Goal: Task Accomplishment & Management: Manage account settings

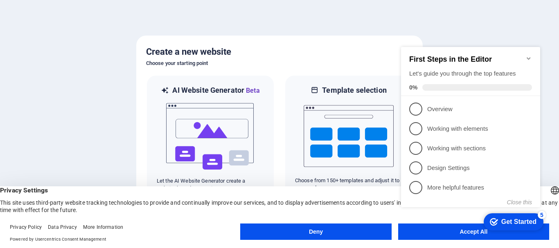
click at [457, 237] on button "Accept All" at bounding box center [473, 232] width 151 height 16
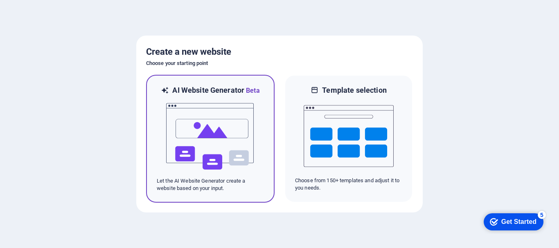
click at [220, 143] on img at bounding box center [210, 137] width 90 height 82
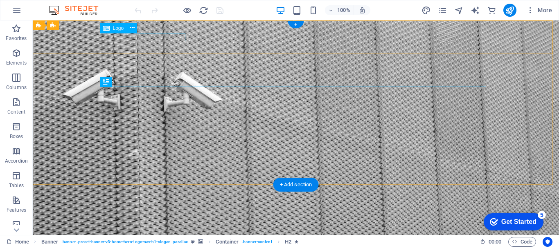
click at [160, 229] on div "Gurion Security Solutions" at bounding box center [296, 233] width 386 height 8
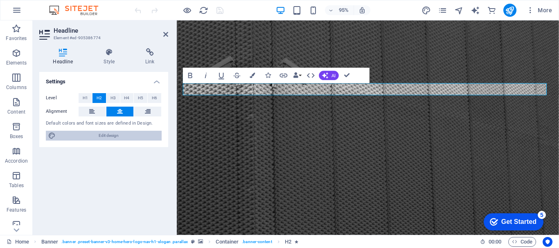
click at [101, 136] on span "Edit design" at bounding box center [108, 136] width 101 height 10
select select "px"
select select "200"
select select "px"
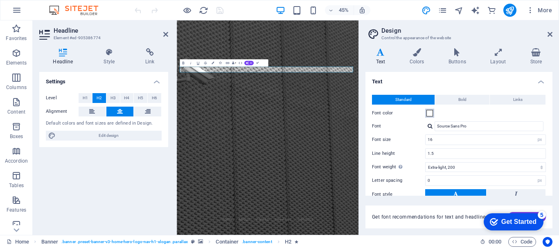
click at [427, 112] on span at bounding box center [429, 113] width 7 height 7
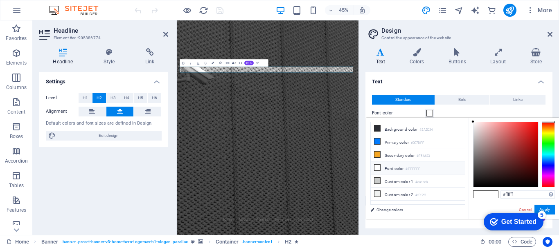
click at [376, 165] on icon at bounding box center [377, 168] width 6 height 6
click at [489, 77] on h4 "Text" at bounding box center [458, 79] width 187 height 15
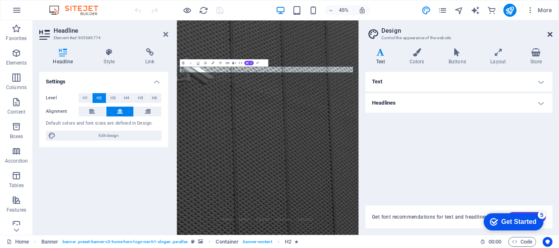
click at [548, 33] on icon at bounding box center [549, 34] width 5 height 7
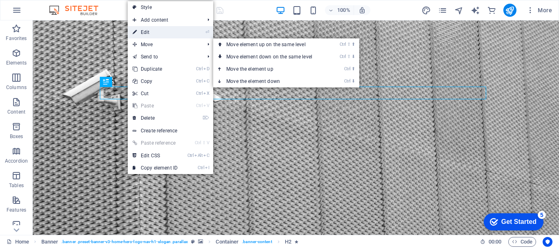
click at [146, 30] on link "⏎ Edit" at bounding box center [155, 32] width 55 height 12
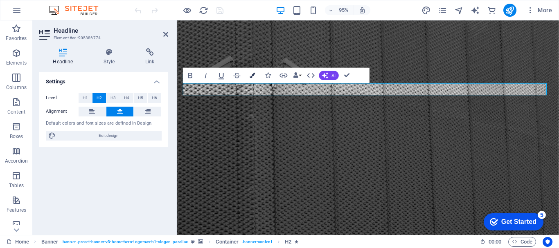
click at [253, 74] on icon "button" at bounding box center [252, 75] width 5 height 5
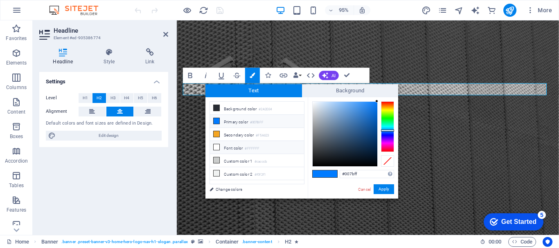
click at [217, 146] on icon at bounding box center [216, 147] width 6 height 6
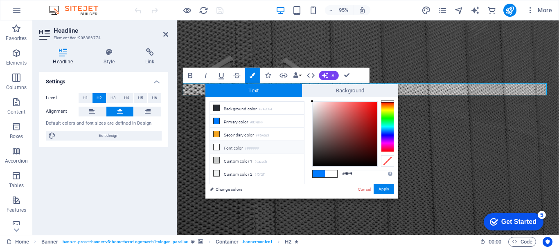
type input "#fbf6f6"
click at [313, 102] on div at bounding box center [344, 134] width 65 height 65
click at [383, 189] on button "Apply" at bounding box center [383, 189] width 20 height 10
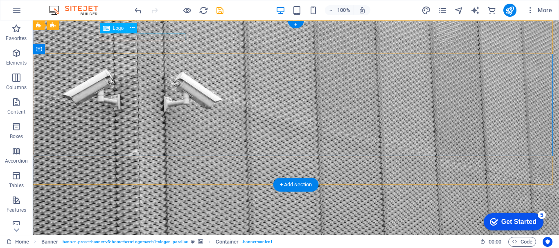
click at [143, 229] on div "Gurion Security Solutions" at bounding box center [296, 233] width 386 height 8
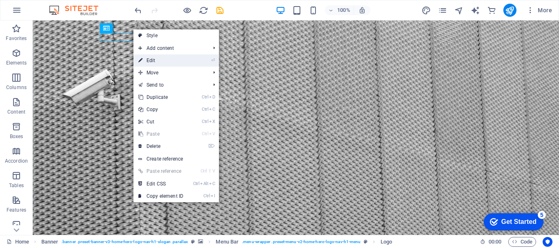
click at [153, 58] on link "⏎ Edit" at bounding box center [160, 60] width 55 height 12
select select "px"
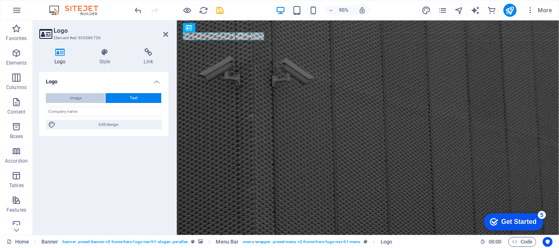
click at [74, 97] on span "Image" at bounding box center [75, 98] width 11 height 10
select select "DISABLED_OPTION_VALUE"
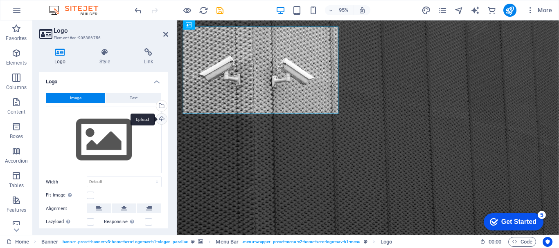
click at [160, 117] on div "Upload" at bounding box center [161, 120] width 12 height 12
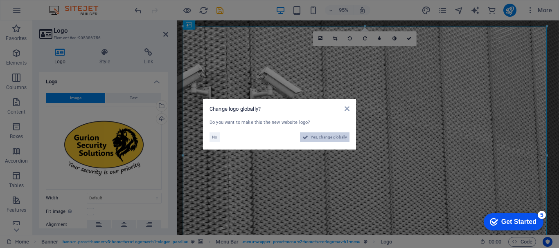
click at [319, 136] on span "Yes, change globally" at bounding box center [328, 138] width 36 height 10
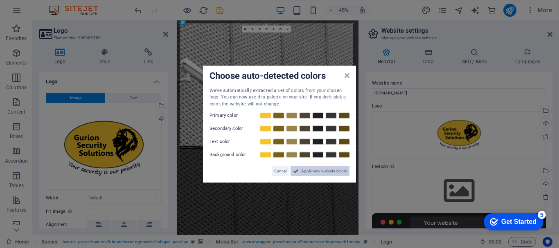
click at [304, 170] on span "Apply new website colors" at bounding box center [324, 171] width 46 height 10
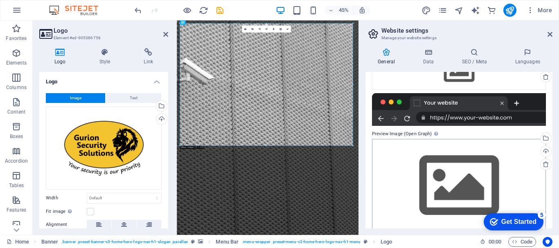
scroll to position [131, 0]
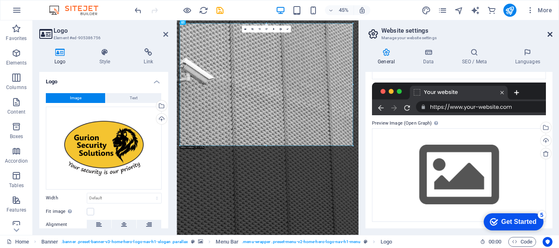
click at [551, 33] on icon at bounding box center [549, 34] width 5 height 7
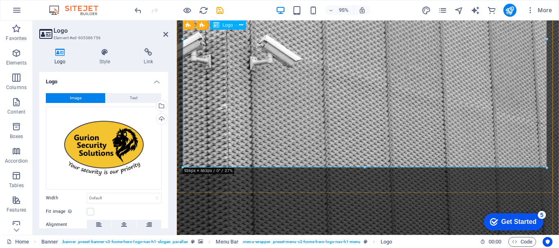
scroll to position [123, 0]
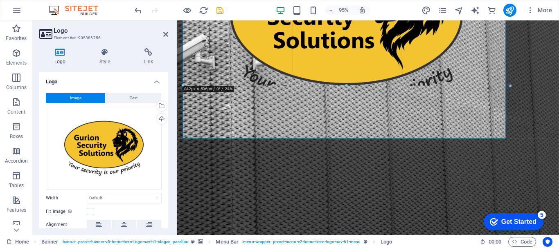
drag, startPoint x: 546, startPoint y: 168, endPoint x: 425, endPoint y: 50, distance: 169.5
type input "639"
select select "px"
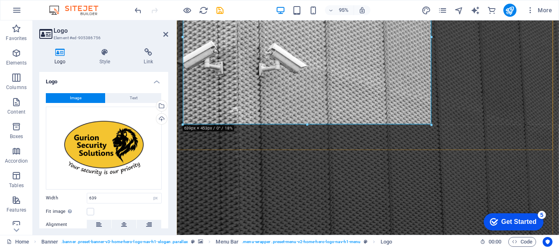
scroll to position [41, 0]
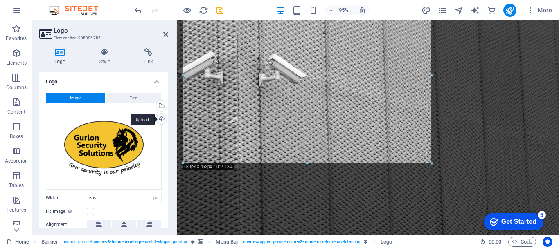
click at [157, 117] on div "Upload" at bounding box center [161, 120] width 12 height 12
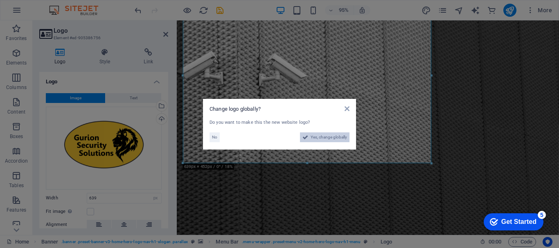
click at [326, 137] on span "Yes, change globally" at bounding box center [328, 138] width 36 height 10
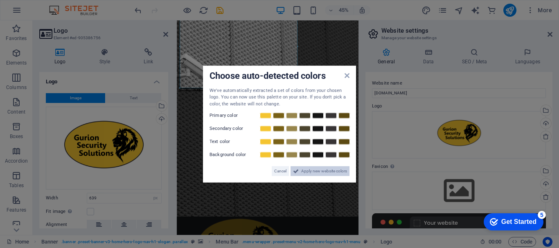
drag, startPoint x: 319, startPoint y: 169, endPoint x: 318, endPoint y: 330, distance: 160.7
click at [320, 169] on span "Apply new website colors" at bounding box center [324, 171] width 46 height 10
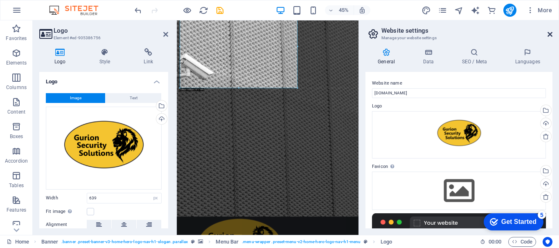
click at [551, 34] on icon at bounding box center [549, 34] width 5 height 7
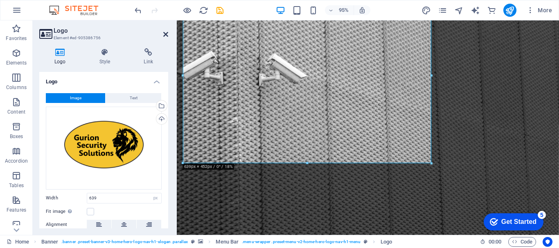
drag, startPoint x: 166, startPoint y: 33, endPoint x: 150, endPoint y: 74, distance: 44.3
click at [166, 33] on icon at bounding box center [165, 34] width 5 height 7
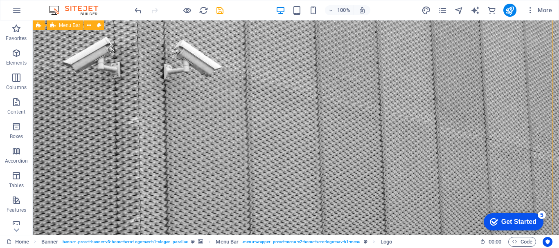
scroll to position [0, 0]
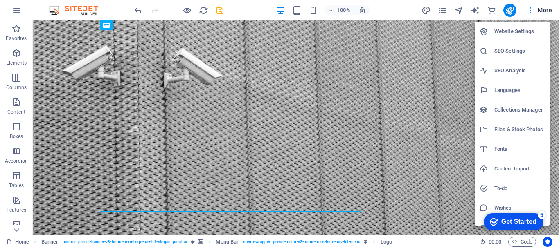
click at [441, 11] on div at bounding box center [279, 124] width 559 height 248
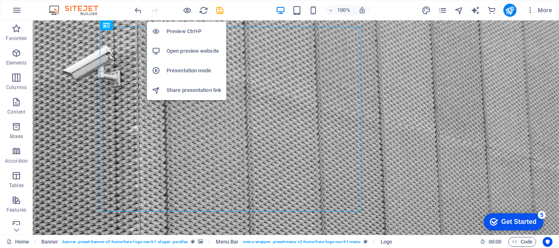
click at [197, 49] on h6 "Open preview website" at bounding box center [193, 51] width 55 height 10
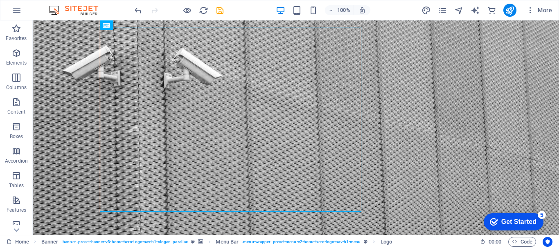
click at [503, 216] on div "checkmark Get Started 5" at bounding box center [513, 221] width 60 height 17
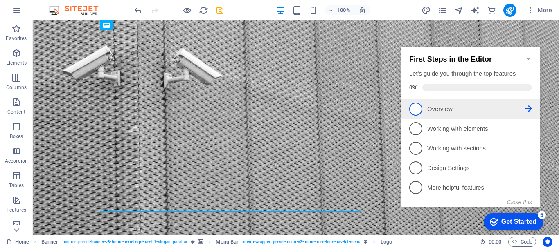
click at [421, 103] on link "1 Overview - incomplete" at bounding box center [470, 109] width 123 height 13
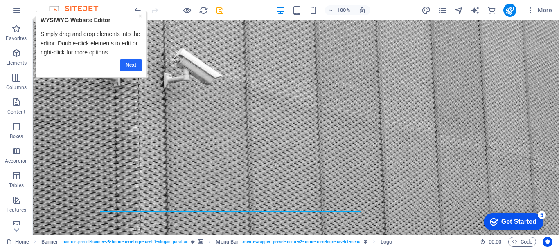
click at [130, 65] on link "Next" at bounding box center [130, 65] width 22 height 12
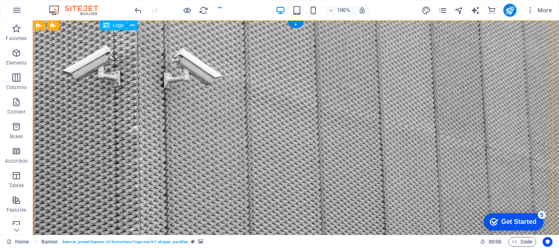
drag, startPoint x: 277, startPoint y: 113, endPoint x: 300, endPoint y: 114, distance: 22.9
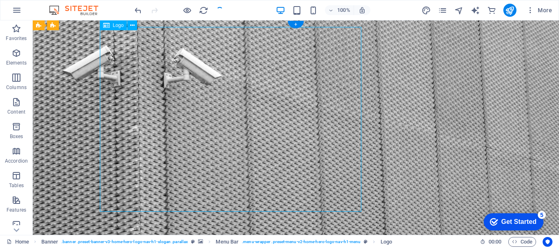
drag, startPoint x: 267, startPoint y: 115, endPoint x: 292, endPoint y: 116, distance: 25.0
drag, startPoint x: 292, startPoint y: 116, endPoint x: 306, endPoint y: 117, distance: 14.0
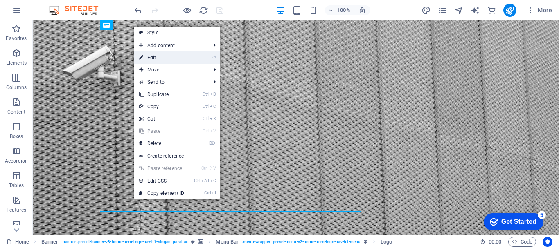
click at [154, 55] on link "⏎ Edit" at bounding box center [161, 58] width 55 height 12
select select "px"
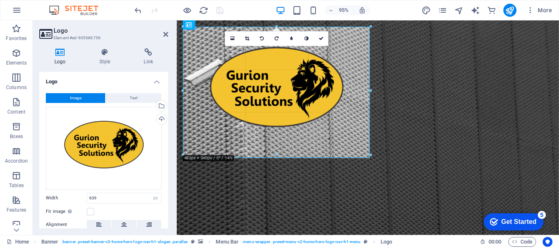
drag, startPoint x: 412, startPoint y: 189, endPoint x: 362, endPoint y: 147, distance: 65.7
type input "469"
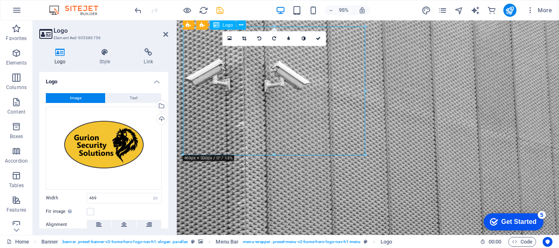
drag, startPoint x: 303, startPoint y: 115, endPoint x: 352, endPoint y: 118, distance: 48.8
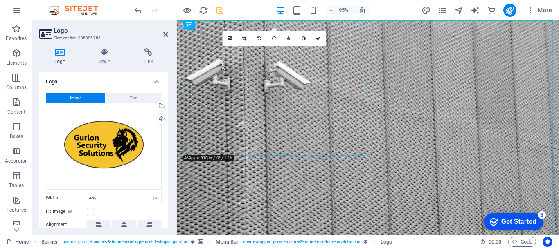
drag, startPoint x: 362, startPoint y: 109, endPoint x: 382, endPoint y: 114, distance: 20.3
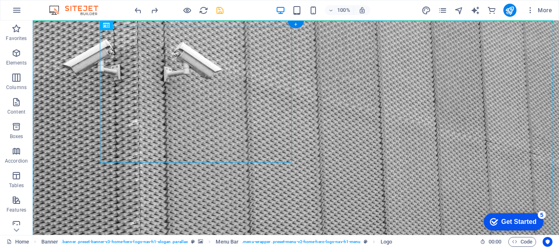
drag, startPoint x: 189, startPoint y: 96, endPoint x: 348, endPoint y: 101, distance: 159.2
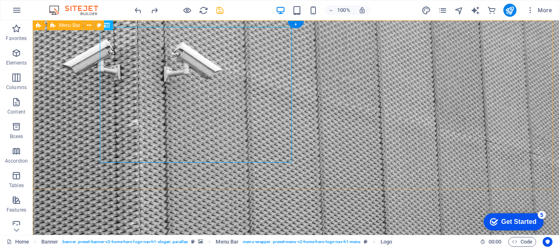
drag, startPoint x: 201, startPoint y: 96, endPoint x: 137, endPoint y: 93, distance: 64.3
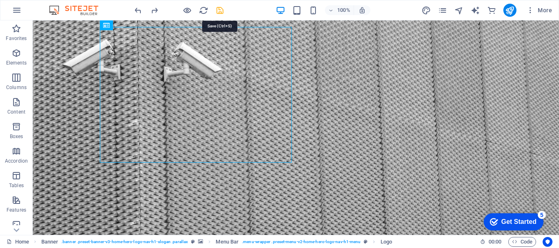
click at [219, 9] on icon "save" at bounding box center [219, 10] width 9 height 9
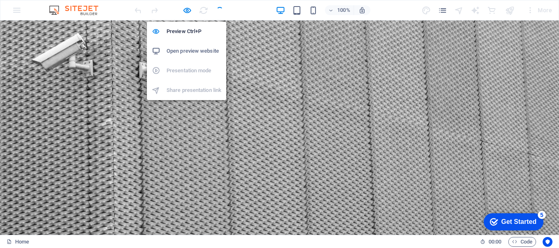
click at [186, 49] on h6 "Open preview website" at bounding box center [193, 51] width 55 height 10
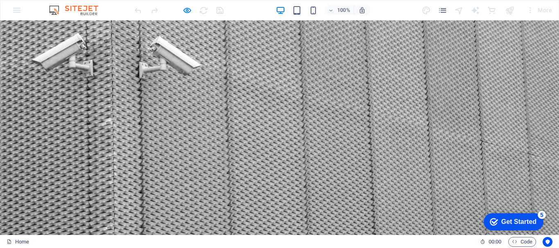
click at [505, 218] on div "Get Started" at bounding box center [518, 221] width 35 height 7
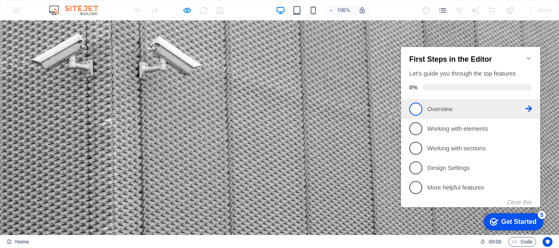
click at [447, 110] on p "Overview - incomplete" at bounding box center [476, 109] width 98 height 9
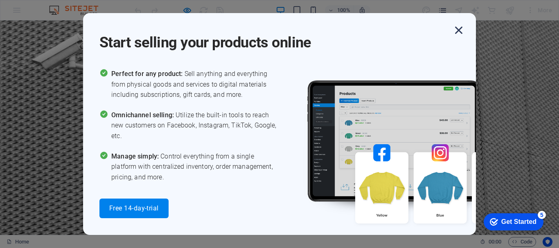
click at [458, 29] on icon "button" at bounding box center [458, 30] width 15 height 15
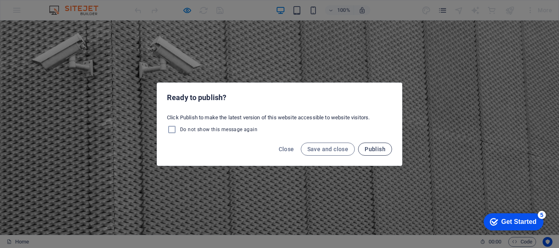
click at [382, 150] on span "Publish" at bounding box center [374, 149] width 21 height 7
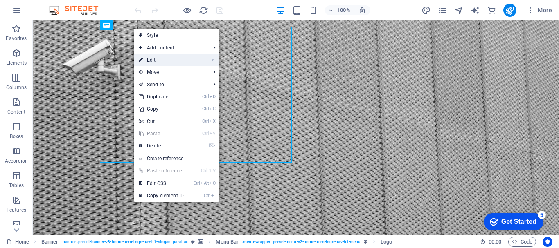
click at [151, 59] on link "⏎ Edit" at bounding box center [161, 60] width 55 height 12
select select "px"
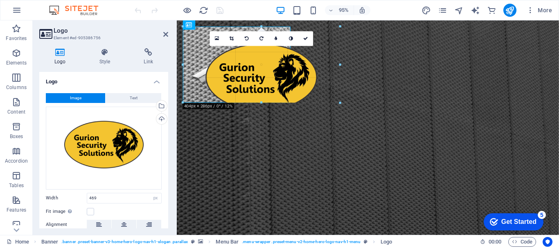
drag, startPoint x: 364, startPoint y: 155, endPoint x: 114, endPoint y: 61, distance: 267.3
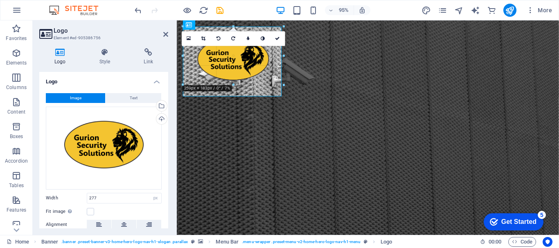
drag, startPoint x: 291, startPoint y: 102, endPoint x: 92, endPoint y: 56, distance: 204.3
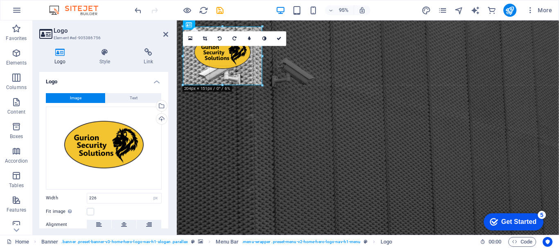
drag, startPoint x: 270, startPoint y: 88, endPoint x: 259, endPoint y: 74, distance: 17.1
type input "204"
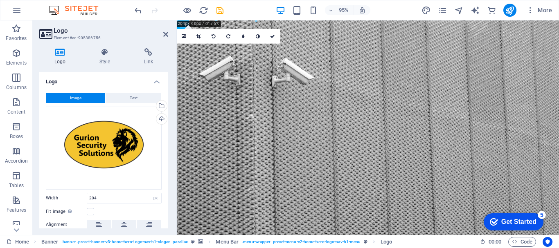
drag, startPoint x: 233, startPoint y: 62, endPoint x: 271, endPoint y: 60, distance: 38.1
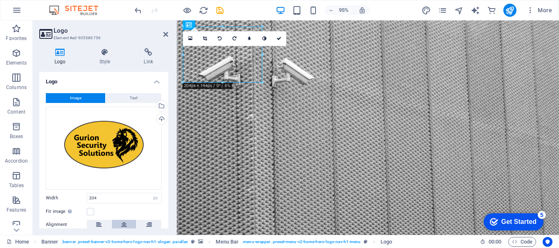
click at [124, 220] on icon at bounding box center [124, 225] width 6 height 10
click at [99, 223] on icon at bounding box center [99, 225] width 6 height 10
click at [151, 223] on button at bounding box center [149, 225] width 25 height 10
click at [124, 225] on icon at bounding box center [124, 225] width 6 height 10
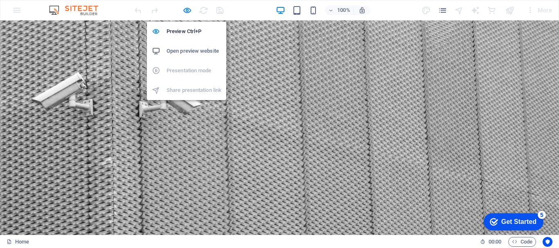
click at [198, 50] on h6 "Open preview website" at bounding box center [193, 51] width 55 height 10
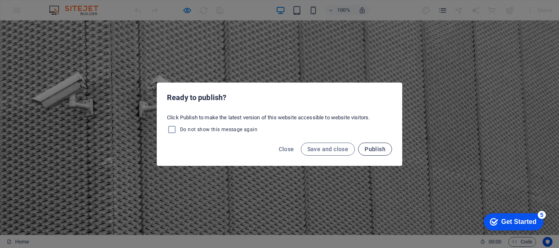
click at [368, 146] on span "Publish" at bounding box center [374, 149] width 21 height 7
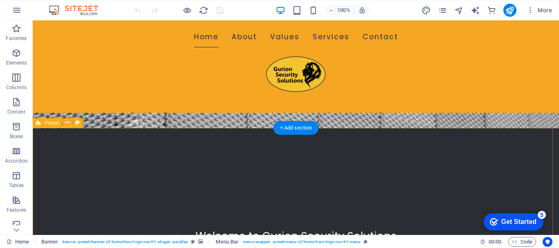
scroll to position [123, 0]
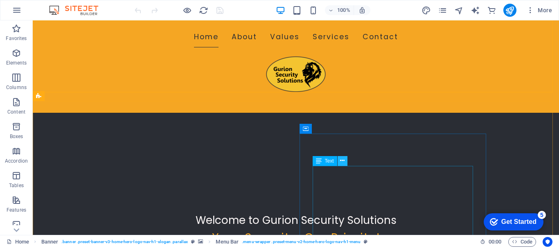
click at [343, 163] on icon at bounding box center [342, 161] width 4 height 9
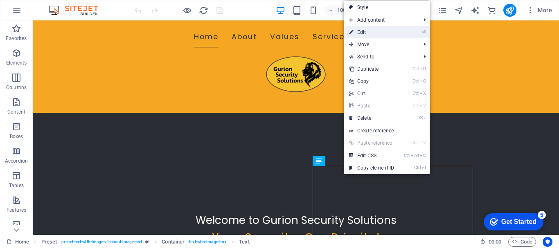
click at [371, 32] on link "⏎ Edit" at bounding box center [371, 32] width 55 height 12
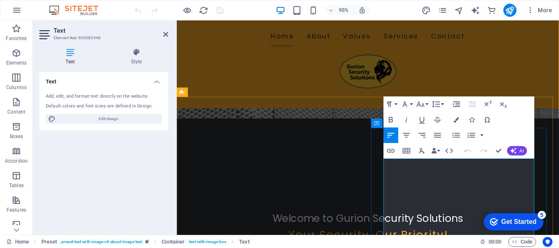
drag, startPoint x: 436, startPoint y: 211, endPoint x: 444, endPoint y: 210, distance: 7.8
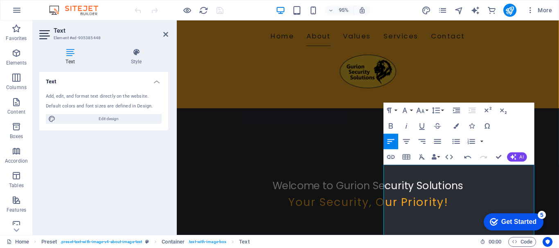
scroll to position [116, 0]
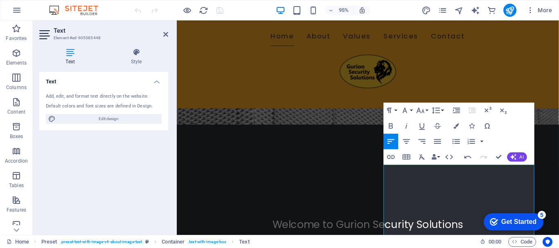
click at [314, 97] on figure at bounding box center [378, 17] width 402 height 226
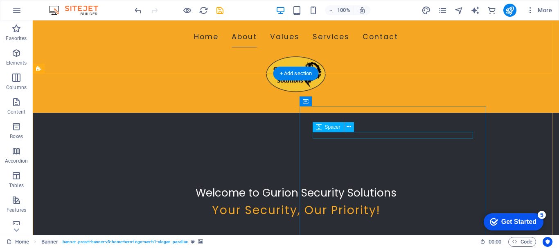
scroll to position [157, 0]
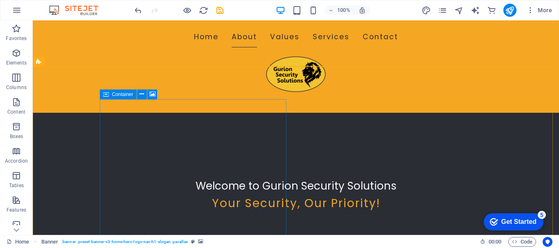
click at [126, 95] on span "Container" at bounding box center [122, 94] width 21 height 5
click at [153, 92] on icon at bounding box center [152, 94] width 6 height 9
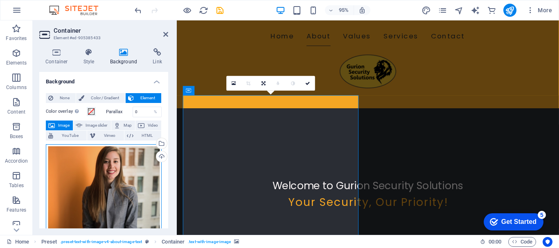
click at [106, 182] on div "Drag files here, click to choose files or select files from Files or our free s…" at bounding box center [104, 201] width 116 height 115
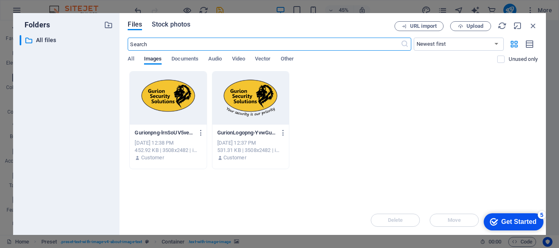
click at [174, 26] on span "Stock photos" at bounding box center [171, 25] width 38 height 10
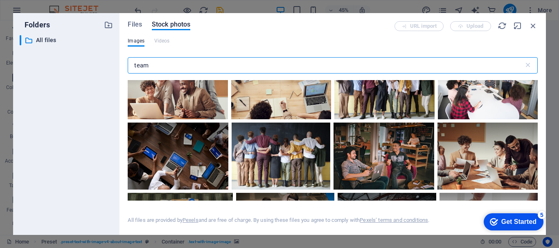
scroll to position [327, 0]
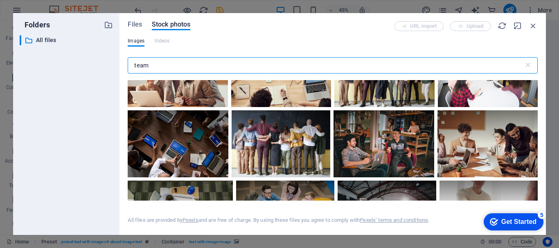
drag, startPoint x: 182, startPoint y: 68, endPoint x: 101, endPoint y: 74, distance: 81.2
click at [102, 75] on div "Folders ​ All files All files Files Stock photos URL import Upload Images Video…" at bounding box center [279, 124] width 533 height 222
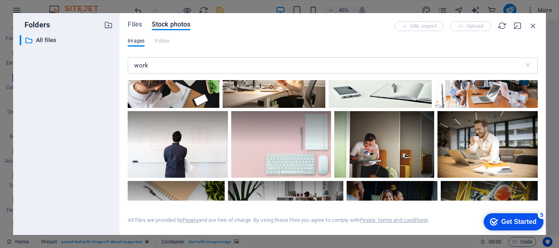
scroll to position [82, 0]
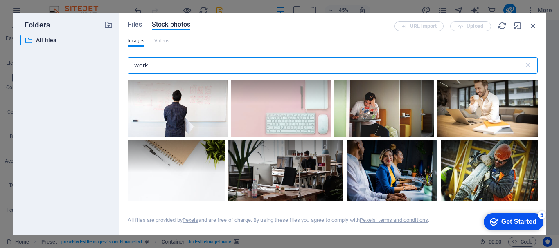
drag, startPoint x: 143, startPoint y: 67, endPoint x: 92, endPoint y: 66, distance: 50.7
click at [95, 67] on div "Folders ​ All files All files Files Stock photos URL import Upload Images Video…" at bounding box center [279, 124] width 533 height 222
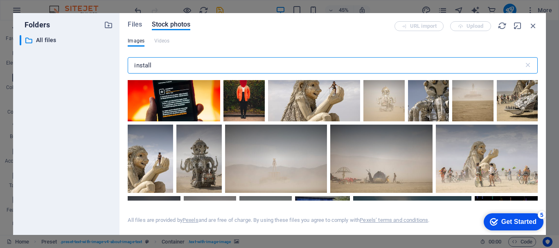
scroll to position [818, 0]
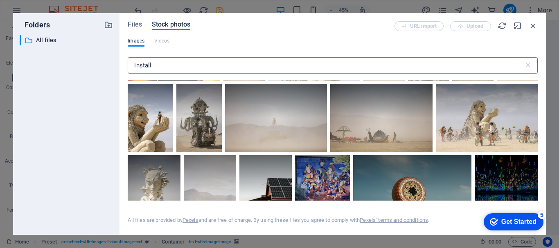
drag, startPoint x: 176, startPoint y: 65, endPoint x: 101, endPoint y: 71, distance: 74.7
click at [102, 71] on div "Folders ​ All files All files Files Stock photos URL import Upload Images Video…" at bounding box center [279, 124] width 533 height 222
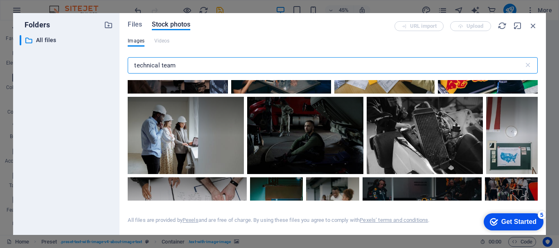
scroll to position [245, 0]
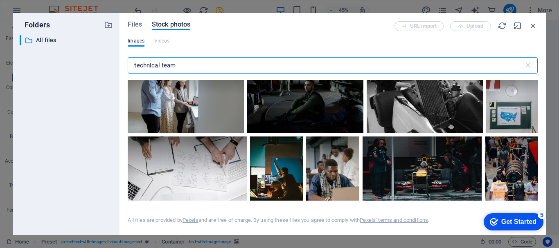
drag, startPoint x: 190, startPoint y: 67, endPoint x: 83, endPoint y: 66, distance: 107.6
click at [83, 66] on div "Folders ​ All files All files Files Stock photos URL import Upload Images Video…" at bounding box center [279, 124] width 533 height 222
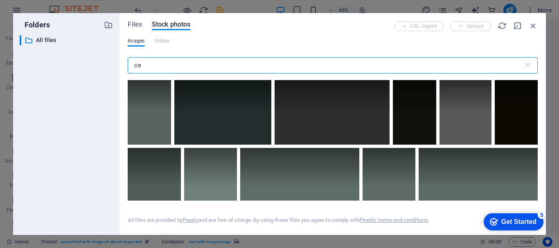
type input "c"
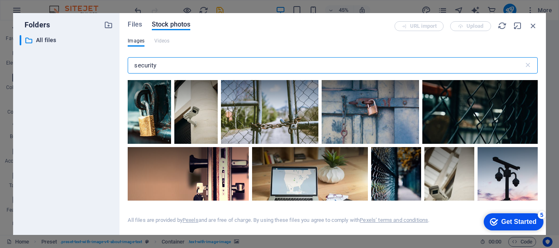
scroll to position [613, 0]
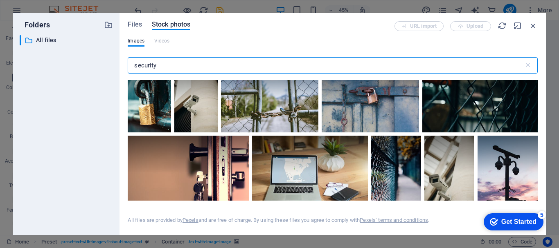
type input "security"
click at [130, 21] on div "Files Stock photos URL import Upload Images Videos security ​ All files are pro…" at bounding box center [332, 124] width 426 height 222
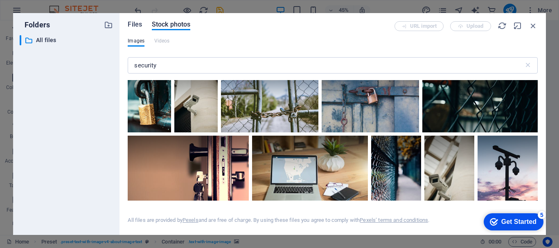
click at [136, 24] on span "Files" at bounding box center [135, 25] width 14 height 10
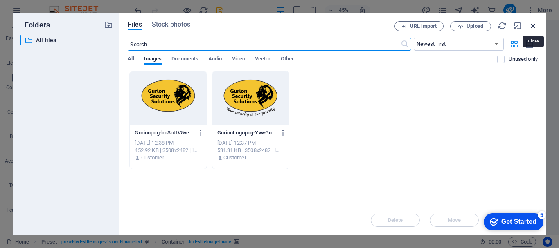
click at [534, 25] on icon "button" at bounding box center [532, 25] width 9 height 9
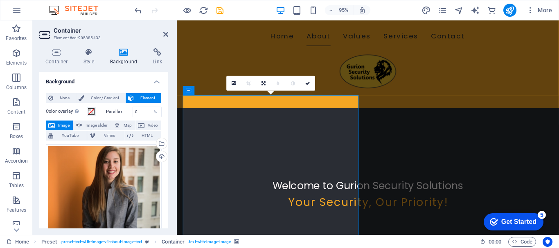
click at [235, 81] on icon at bounding box center [233, 83] width 4 height 5
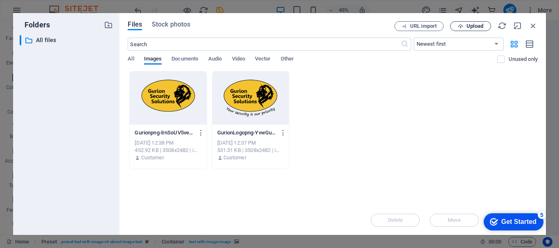
click at [463, 24] on icon "button" at bounding box center [460, 26] width 5 height 5
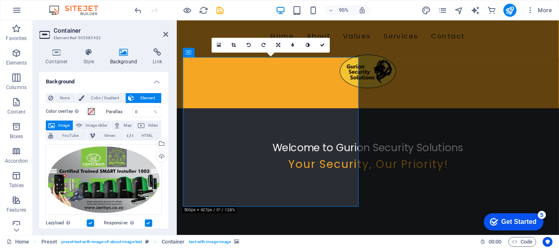
scroll to position [198, 0]
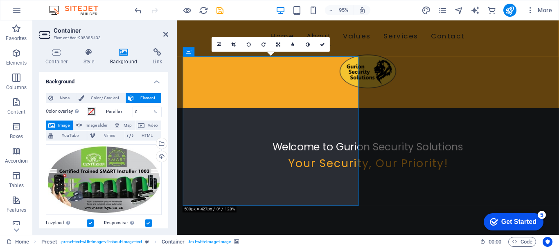
drag, startPoint x: 224, startPoint y: 160, endPoint x: 265, endPoint y: 157, distance: 41.4
click at [229, 45] on link at bounding box center [234, 44] width 15 height 15
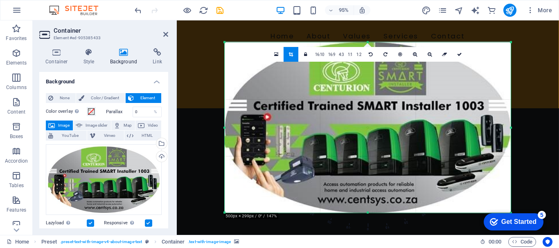
click at [225, 43] on div at bounding box center [225, 43] width 4 height 4
click at [458, 54] on icon at bounding box center [459, 54] width 5 height 4
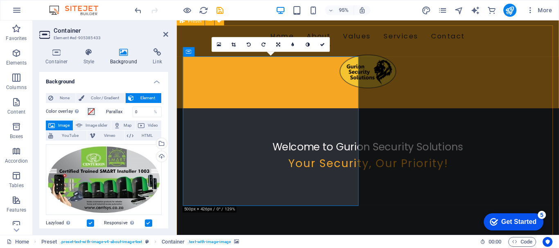
click at [279, 44] on icon at bounding box center [278, 44] width 4 height 4
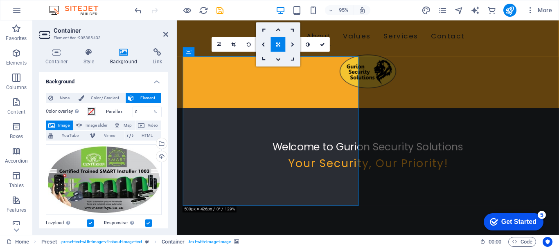
click at [292, 45] on icon at bounding box center [293, 44] width 4 height 4
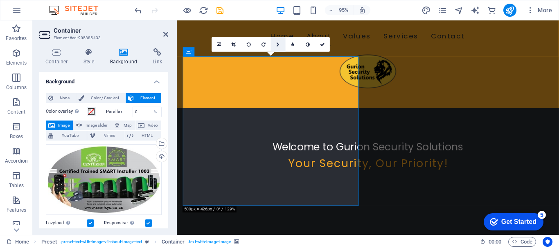
click at [277, 45] on icon at bounding box center [278, 44] width 4 height 4
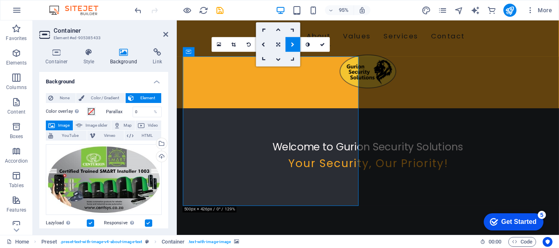
click at [278, 44] on icon at bounding box center [278, 44] width 4 height 4
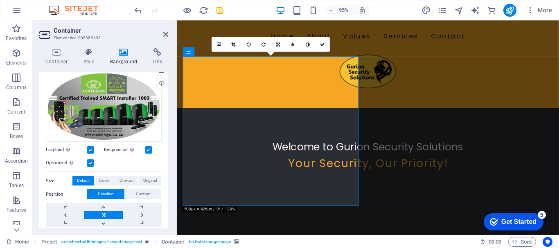
scroll to position [82, 0]
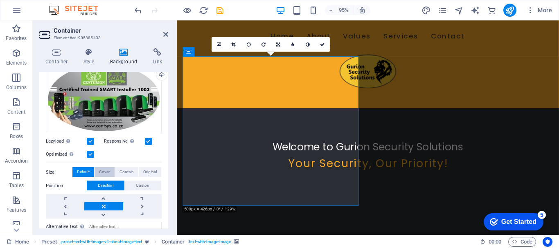
click at [105, 172] on span "Cover" at bounding box center [104, 172] width 11 height 10
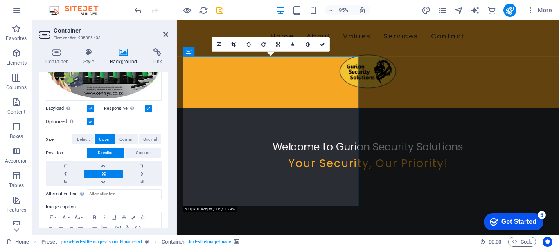
scroll to position [109, 0]
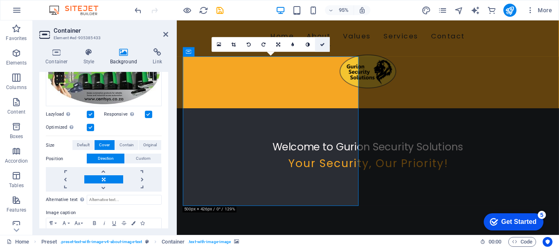
click at [315, 43] on link at bounding box center [322, 44] width 15 height 15
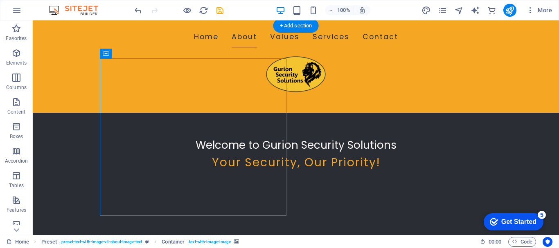
click at [0, 0] on icon at bounding box center [0, 0] width 0 height 0
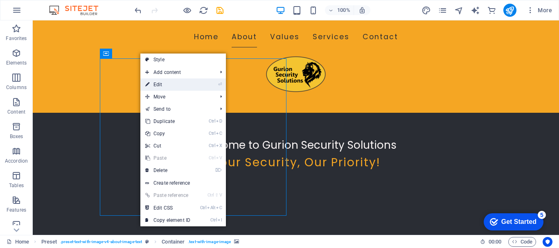
click at [162, 83] on link "⏎ Edit" at bounding box center [167, 85] width 55 height 12
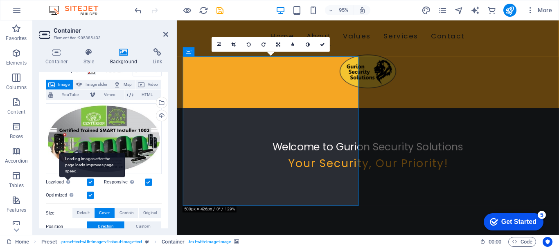
scroll to position [82, 0]
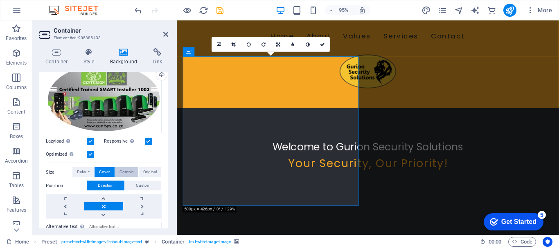
click at [128, 170] on span "Contain" at bounding box center [126, 172] width 14 height 10
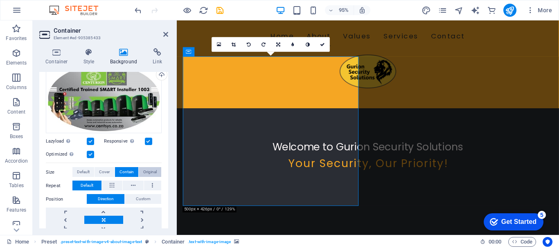
click at [147, 172] on span "Original" at bounding box center [149, 172] width 13 height 10
click at [126, 171] on span "Contain" at bounding box center [126, 172] width 14 height 10
click at [103, 170] on span "Cover" at bounding box center [104, 172] width 11 height 10
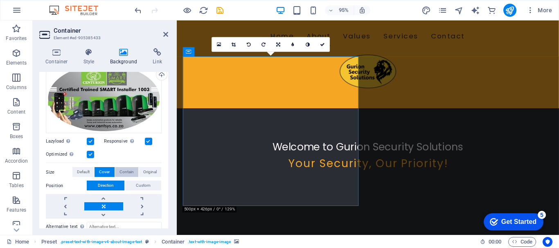
click at [127, 172] on span "Contain" at bounding box center [126, 172] width 14 height 10
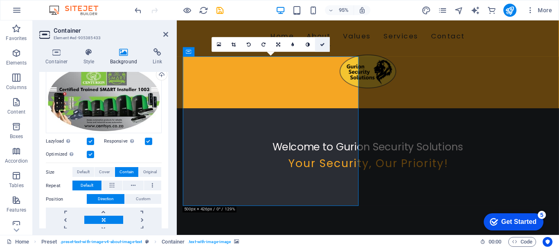
click at [326, 43] on link at bounding box center [322, 44] width 15 height 15
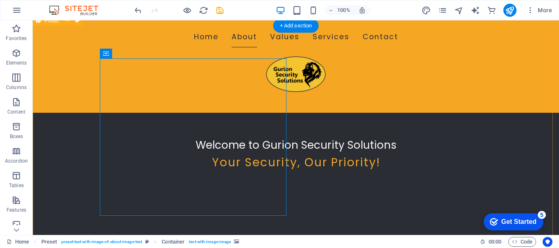
drag, startPoint x: 221, startPoint y: 160, endPoint x: 220, endPoint y: 180, distance: 20.9
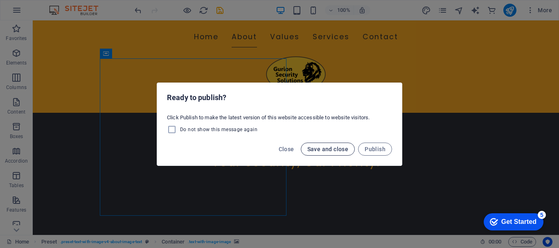
click at [344, 146] on span "Save and close" at bounding box center [327, 149] width 41 height 7
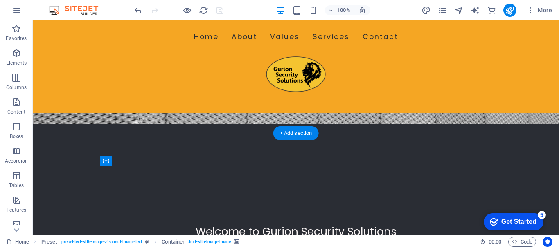
scroll to position [116, 0]
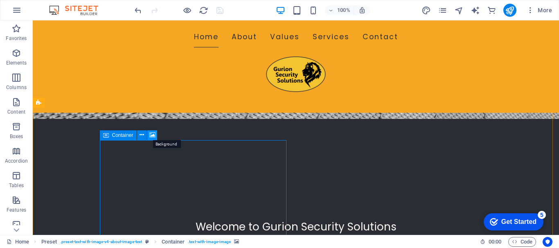
click at [153, 136] on icon at bounding box center [152, 135] width 6 height 9
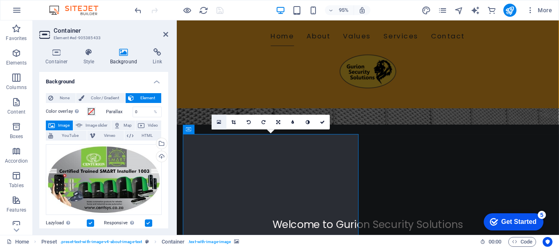
click at [219, 122] on icon at bounding box center [219, 121] width 4 height 5
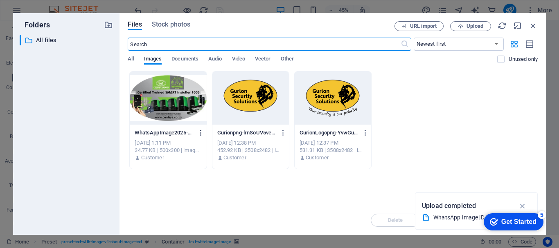
click at [202, 133] on icon "button" at bounding box center [201, 132] width 8 height 7
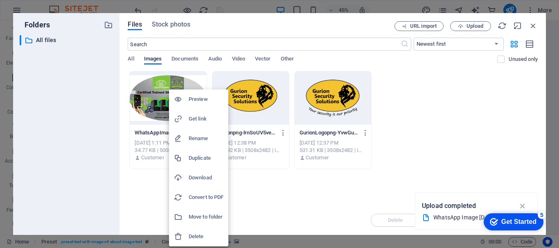
click at [201, 238] on h6 "Delete" at bounding box center [206, 237] width 35 height 10
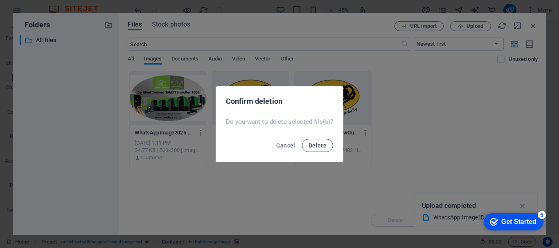
click at [320, 142] on span "Delete" at bounding box center [317, 145] width 18 height 7
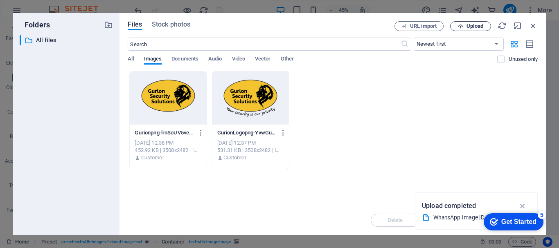
click at [475, 25] on span "Upload" at bounding box center [474, 26] width 17 height 5
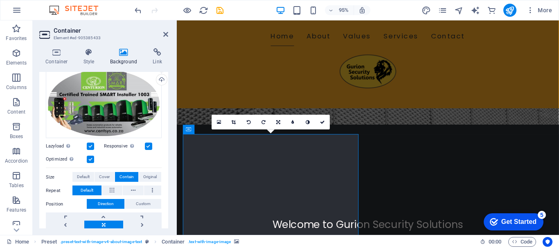
scroll to position [82, 0]
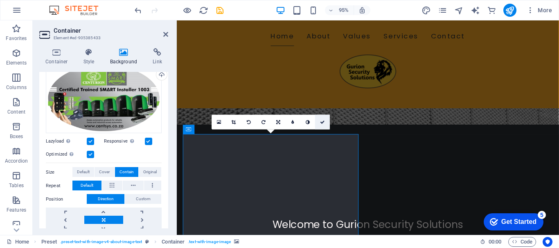
click at [325, 121] on link at bounding box center [322, 122] width 15 height 15
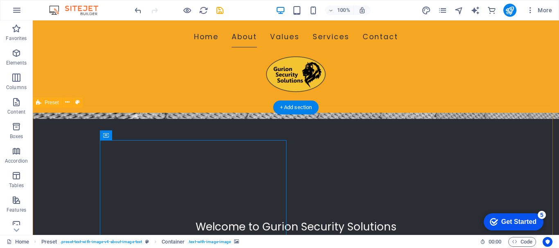
scroll to position [157, 0]
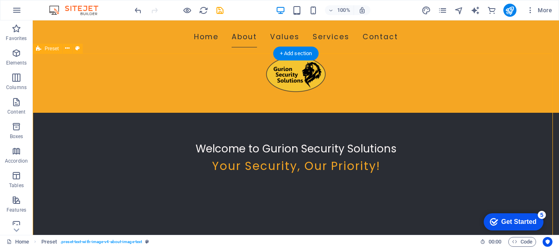
scroll to position [198, 0]
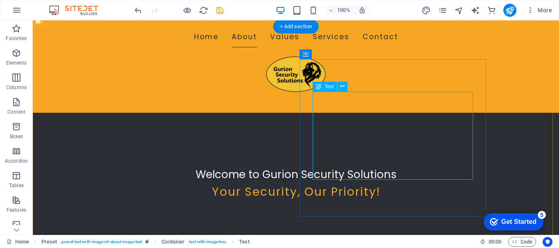
scroll to position [157, 0]
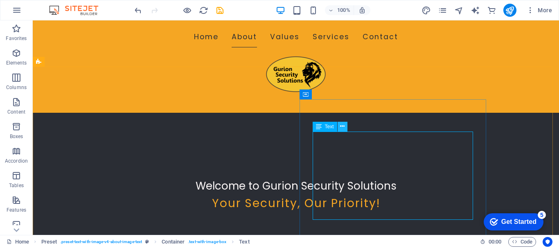
click at [343, 126] on icon at bounding box center [342, 126] width 4 height 9
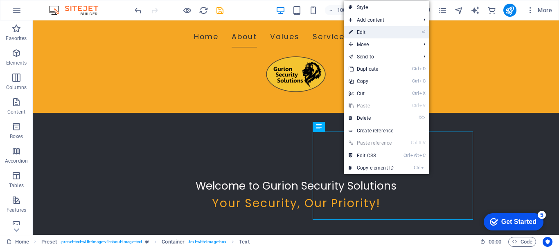
click at [380, 33] on link "⏎ Edit" at bounding box center [371, 32] width 55 height 12
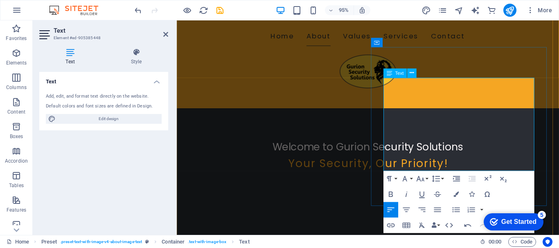
scroll to position [239, 0]
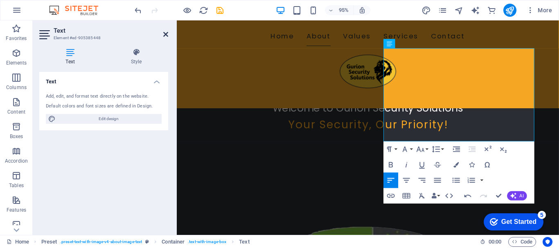
drag, startPoint x: 167, startPoint y: 34, endPoint x: 134, endPoint y: 12, distance: 39.2
click at [167, 34] on icon at bounding box center [165, 34] width 5 height 7
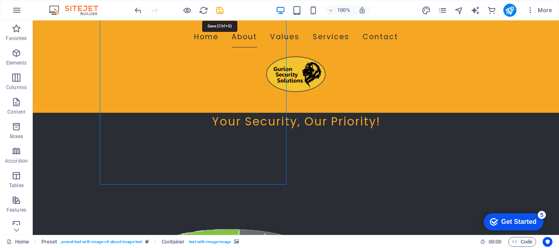
click at [222, 10] on icon "save" at bounding box center [219, 10] width 9 height 9
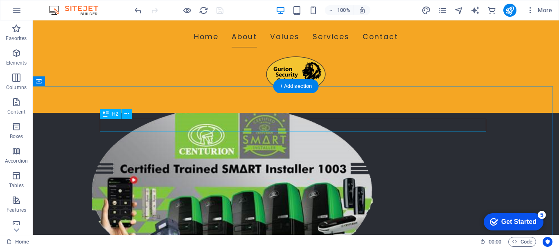
scroll to position [362, 0]
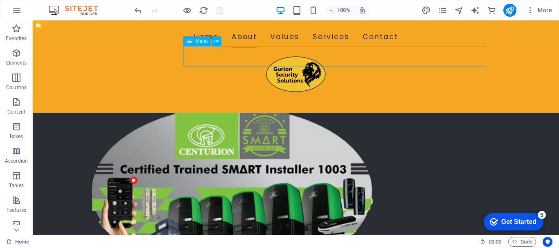
click at [319, 47] on nav "Home About Values Services Contact" at bounding box center [296, 37] width 386 height 20
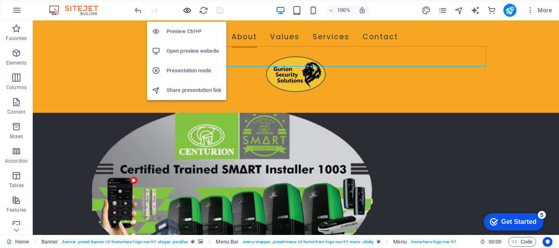
click at [187, 9] on icon "button" at bounding box center [186, 10] width 9 height 9
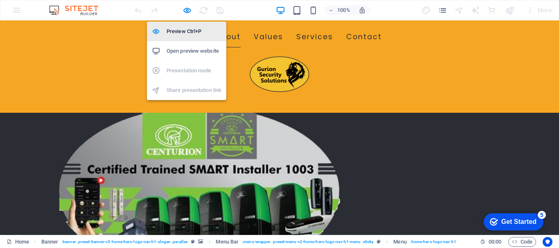
click at [179, 32] on h6 "Preview Ctrl+P" at bounding box center [193, 32] width 55 height 10
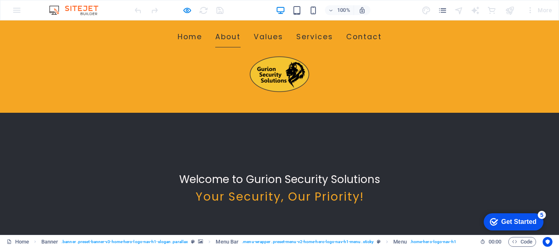
scroll to position [204, 0]
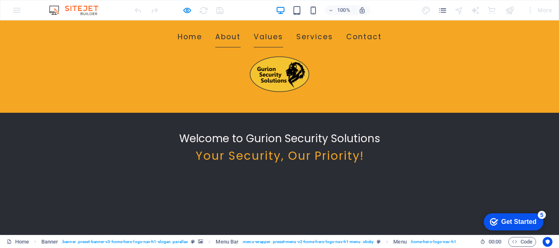
click at [283, 47] on link "Values" at bounding box center [268, 37] width 29 height 20
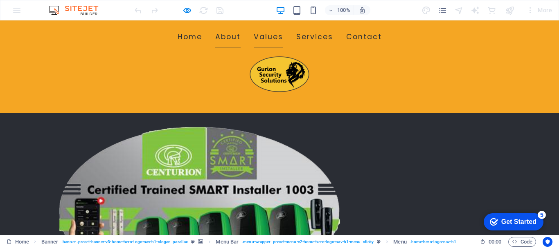
scroll to position [364, 0]
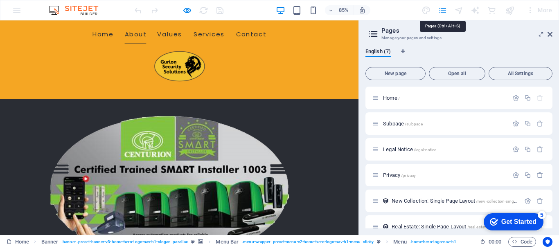
click at [380, 47] on ul "Home About Values Services Contact" at bounding box center [211, 37] width 386 height 20
click at [397, 74] on div "Home About Values Services Contact" at bounding box center [211, 66] width 422 height 92
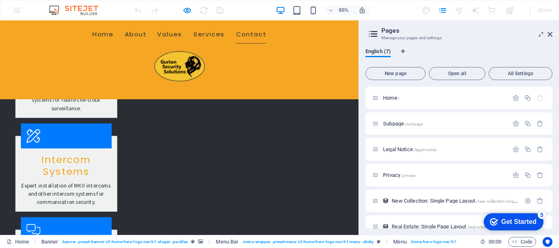
scroll to position [1490, 0]
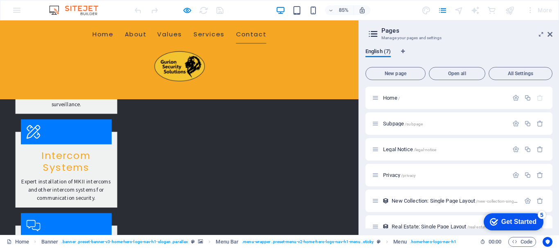
click at [75, 146] on img at bounding box center [78, 149] width 107 height 7
click at [51, 146] on img at bounding box center [78, 149] width 107 height 7
drag, startPoint x: 550, startPoint y: 35, endPoint x: 550, endPoint y: 15, distance: 20.0
click at [550, 35] on icon at bounding box center [549, 34] width 5 height 7
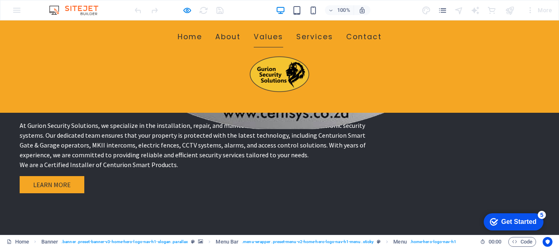
scroll to position [549, 0]
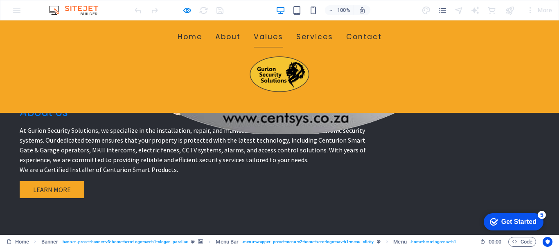
click at [514, 220] on div "Get Started" at bounding box center [518, 221] width 35 height 7
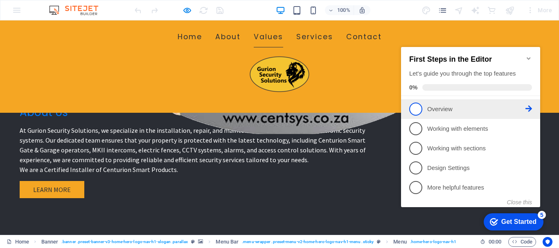
click at [418, 105] on span "1" at bounding box center [415, 109] width 13 height 13
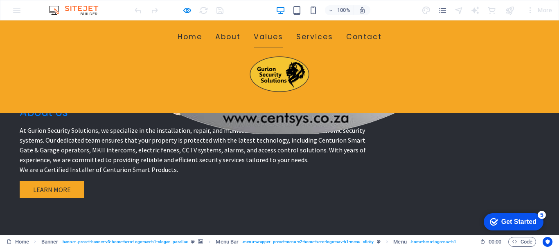
click at [501, 220] on div "Get Started" at bounding box center [518, 221] width 35 height 7
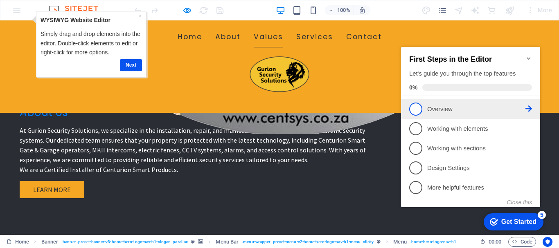
scroll to position [0, 0]
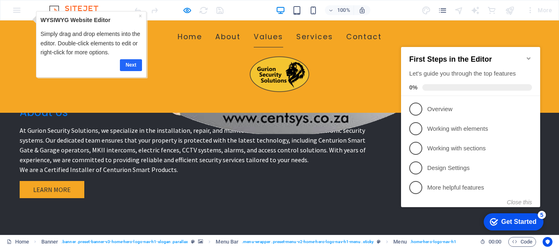
click at [135, 62] on link "Next" at bounding box center [130, 65] width 22 height 12
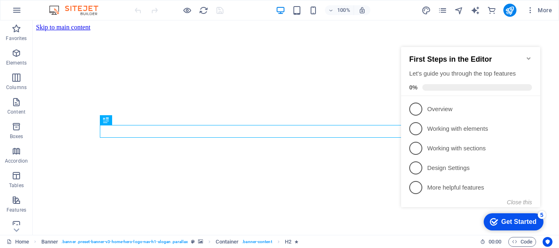
click at [432, 109] on p "Overview - incomplete" at bounding box center [476, 109] width 98 height 9
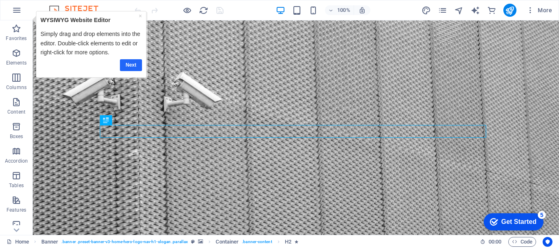
click at [132, 63] on link "Next" at bounding box center [130, 65] width 22 height 12
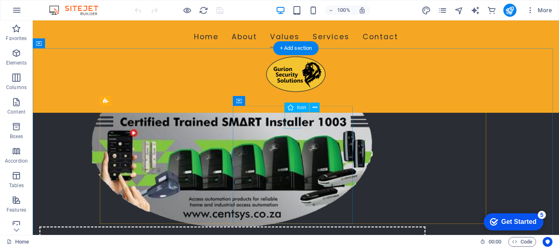
scroll to position [368, 0]
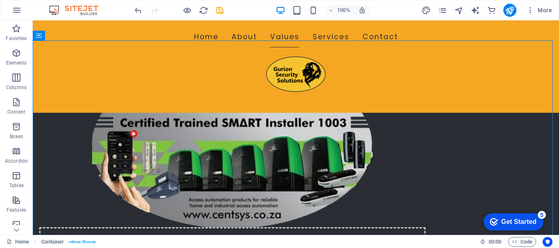
scroll to position [416, 0]
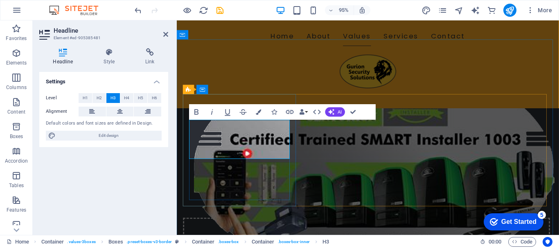
drag, startPoint x: 204, startPoint y: 147, endPoint x: 285, endPoint y: 162, distance: 82.1
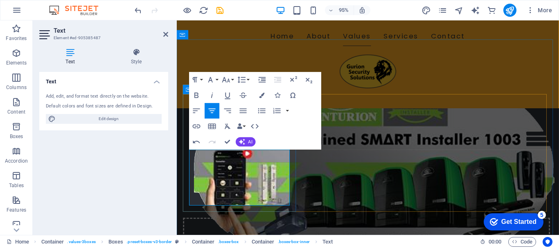
drag, startPoint x: 216, startPoint y: 199, endPoint x: 271, endPoint y: 211, distance: 56.1
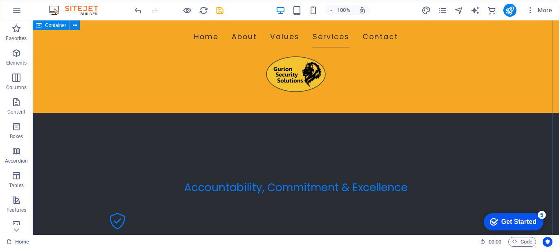
scroll to position [620, 0]
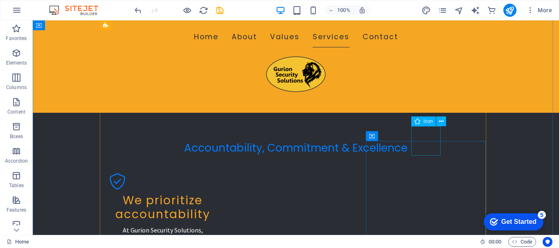
scroll to position [743, 0]
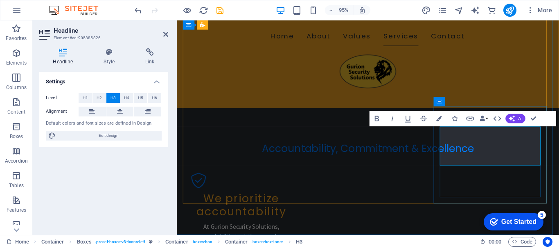
drag, startPoint x: 474, startPoint y: 153, endPoint x: 543, endPoint y: 168, distance: 70.4
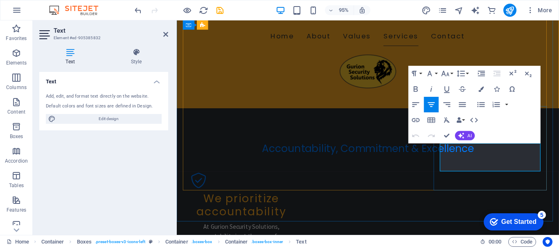
drag, startPoint x: 463, startPoint y: 164, endPoint x: 506, endPoint y: 166, distance: 43.0
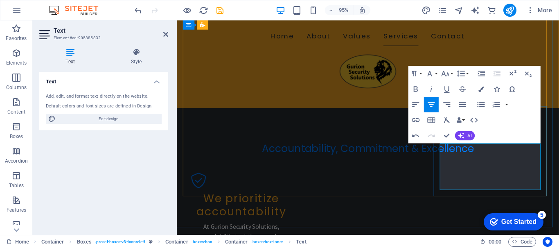
drag, startPoint x: 516, startPoint y: 183, endPoint x: 518, endPoint y: 193, distance: 9.6
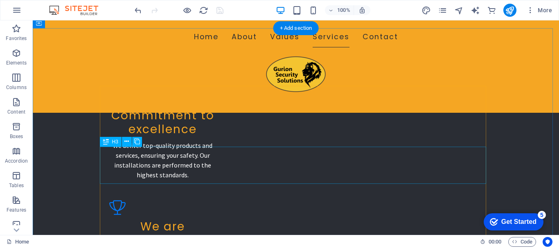
scroll to position [907, 0]
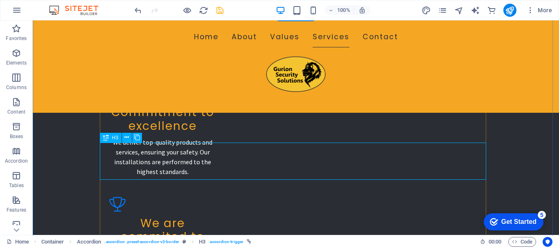
scroll to position [989, 0]
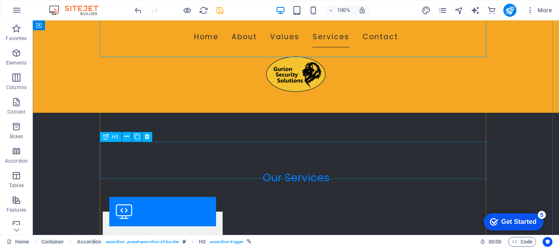
scroll to position [1193, 0]
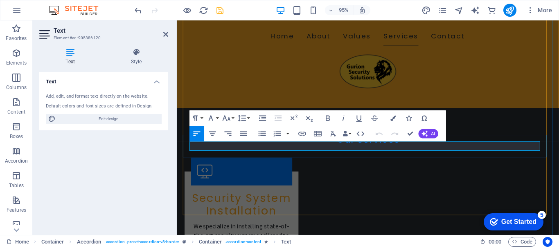
drag, startPoint x: 221, startPoint y: 153, endPoint x: 269, endPoint y: 162, distance: 48.8
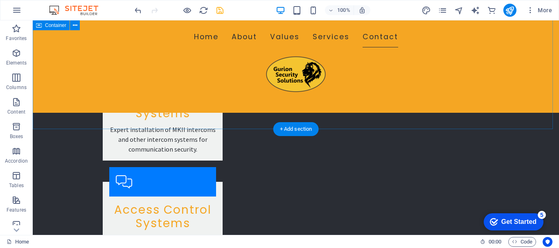
scroll to position [1602, 0]
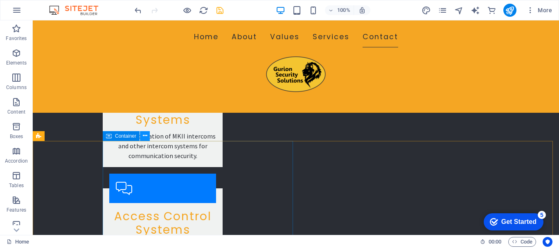
click at [147, 134] on button at bounding box center [145, 136] width 10 height 10
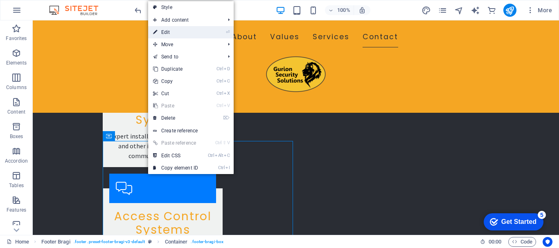
click at [167, 33] on link "⏎ Edit" at bounding box center [175, 32] width 55 height 12
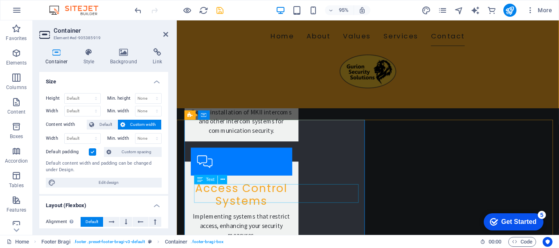
scroll to position [1643, 0]
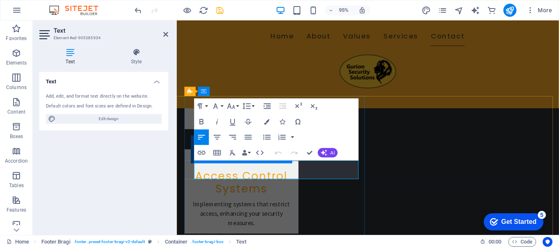
drag, startPoint x: 253, startPoint y: 183, endPoint x: 188, endPoint y: 173, distance: 65.8
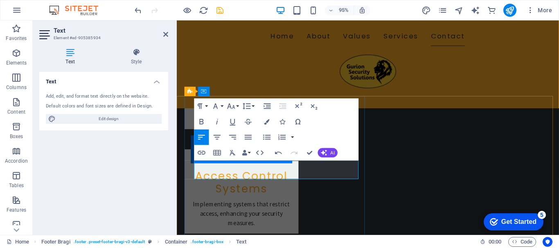
click at [290, 130] on button "Special Characters" at bounding box center [297, 122] width 15 height 16
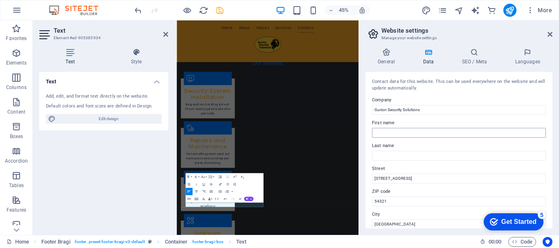
scroll to position [41, 0]
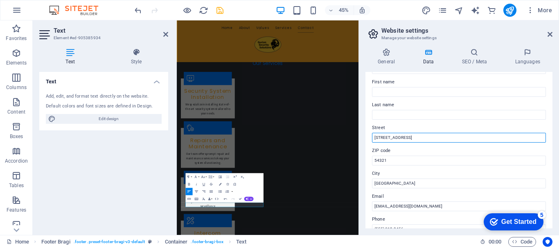
click at [430, 135] on input "123 Security Lane" at bounding box center [459, 138] width 174 height 10
type input "1"
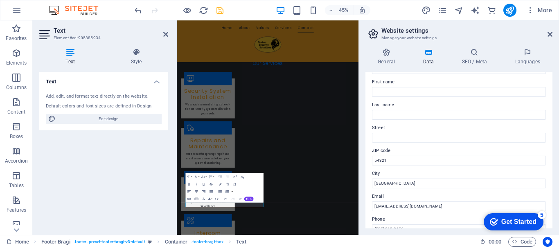
click at [427, 154] on label "ZIP code" at bounding box center [459, 151] width 174 height 10
click at [427, 156] on input "54321" at bounding box center [459, 161] width 174 height 10
click at [427, 160] on input "54321" at bounding box center [459, 161] width 174 height 10
type input "5"
click at [421, 179] on input "Securopolis" at bounding box center [459, 184] width 174 height 10
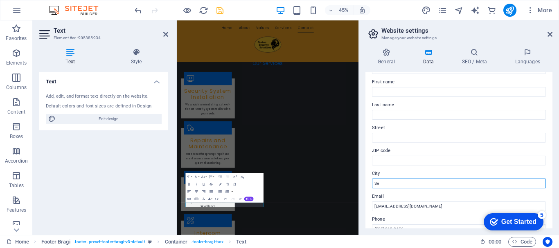
type input "S"
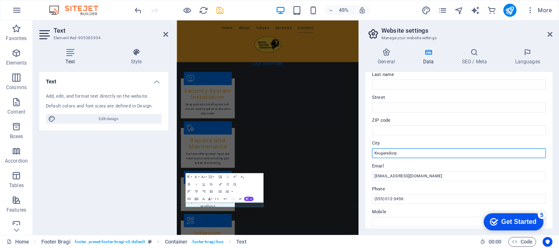
scroll to position [82, 0]
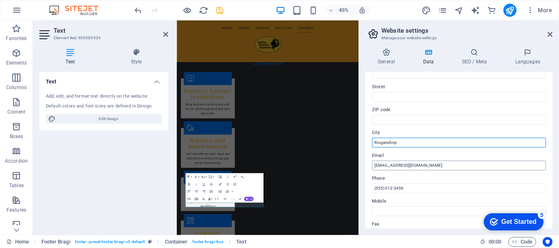
type input "Krugersdorp"
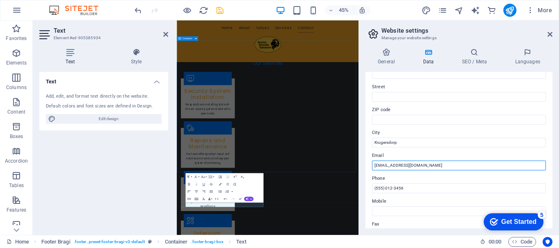
drag, startPoint x: 602, startPoint y: 186, endPoint x: 551, endPoint y: 343, distance: 164.7
click at [445, 164] on input "info@gurionsolutions.com" at bounding box center [459, 166] width 174 height 10
type input "i"
type input "[EMAIL_ADDRESS][DOMAIN_NAME]"
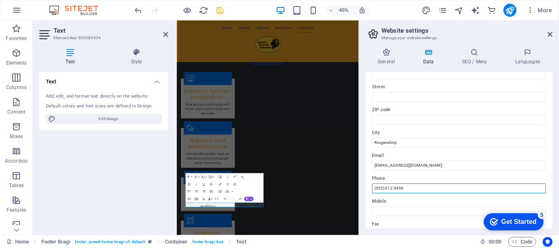
click at [431, 186] on input "(555) 012-3456" at bounding box center [459, 189] width 174 height 10
type input "("
type input "+"
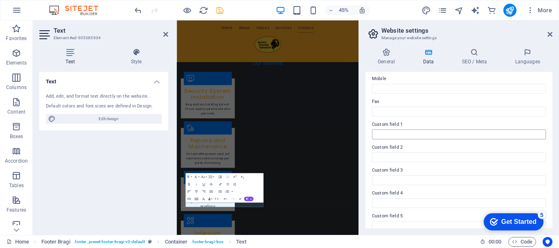
scroll to position [236, 0]
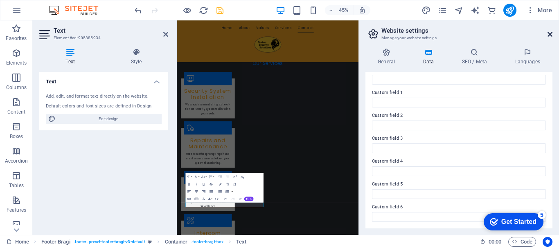
type input "079 642 7218"
click at [548, 34] on icon at bounding box center [549, 34] width 5 height 7
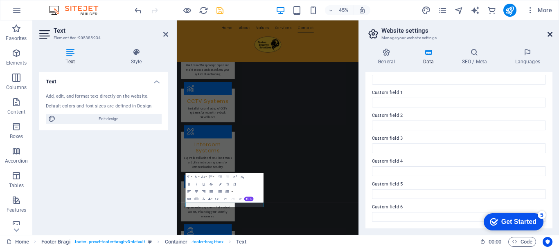
scroll to position [1636, 0]
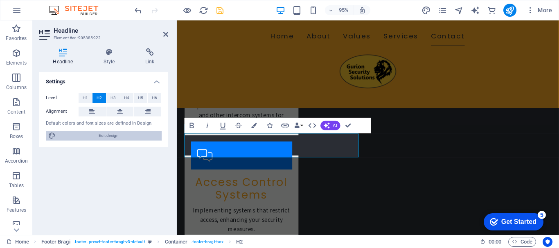
click at [52, 137] on icon at bounding box center [51, 136] width 7 height 10
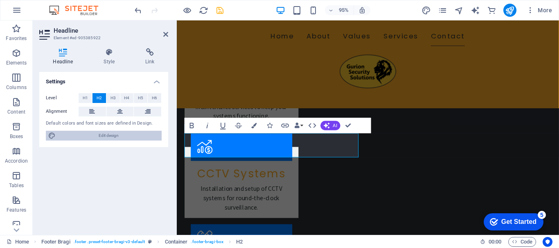
select select "px"
select select "200"
select select "px"
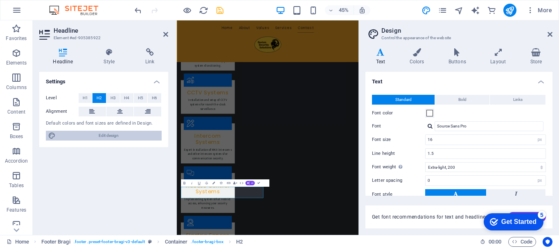
scroll to position [1421, 0]
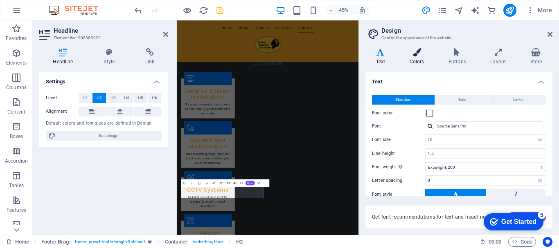
click at [415, 56] on icon at bounding box center [417, 52] width 36 height 8
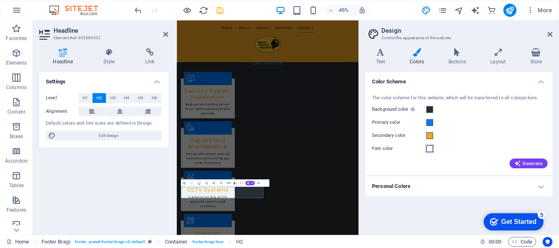
click at [429, 147] on span at bounding box center [429, 149] width 7 height 7
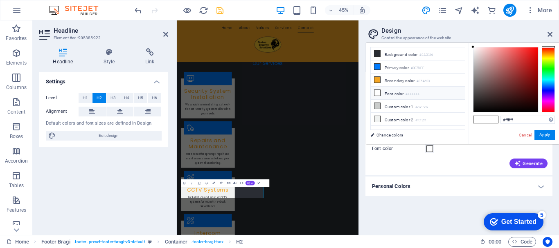
click at [378, 91] on icon at bounding box center [377, 93] width 6 height 6
click at [549, 136] on button "Apply" at bounding box center [544, 135] width 20 height 10
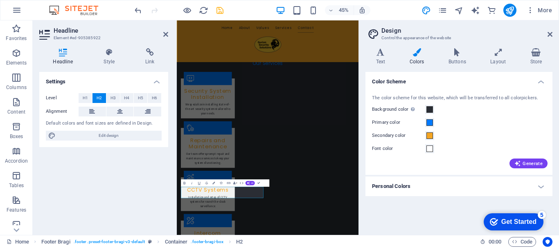
click at [413, 203] on div "Color Scheme The color scheme for this website, which will be transferred to al…" at bounding box center [458, 150] width 187 height 157
click at [550, 32] on icon at bounding box center [549, 34] width 5 height 7
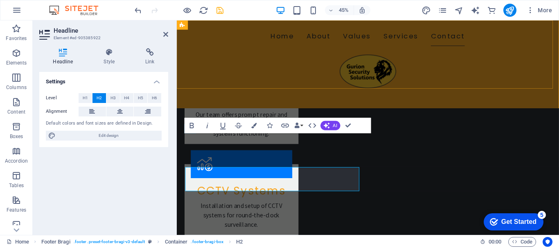
scroll to position [1636, 0]
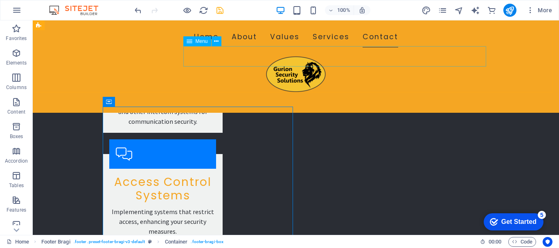
click at [317, 47] on nav "Home About Values Services Contact" at bounding box center [296, 37] width 386 height 20
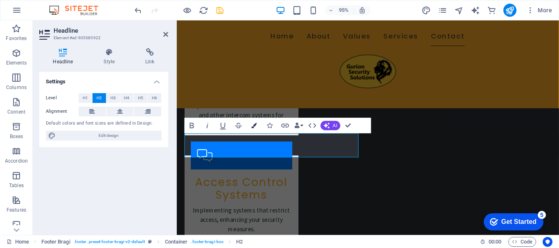
click at [253, 127] on icon "button" at bounding box center [253, 125] width 5 height 5
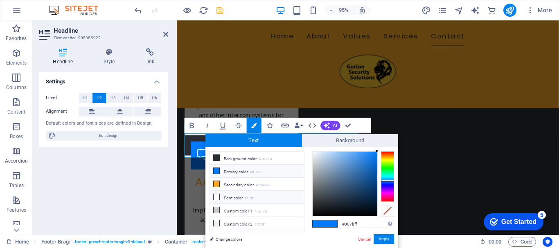
click at [233, 197] on li "Font color #ffffff" at bounding box center [257, 197] width 94 height 13
type input "#ffffff"
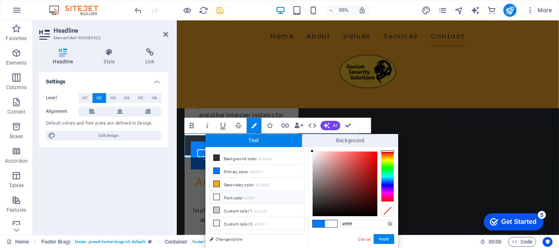
click at [214, 195] on icon at bounding box center [216, 197] width 6 height 6
click at [328, 224] on span at bounding box center [331, 223] width 12 height 7
click at [386, 151] on div at bounding box center [387, 152] width 13 height 2
click at [383, 237] on button "Apply" at bounding box center [383, 239] width 20 height 10
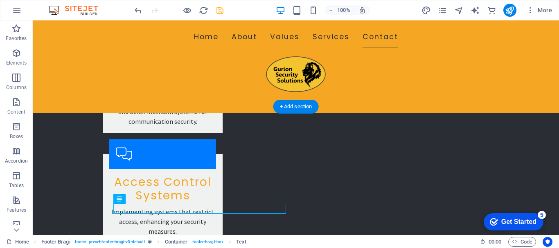
scroll to position [1648, 0]
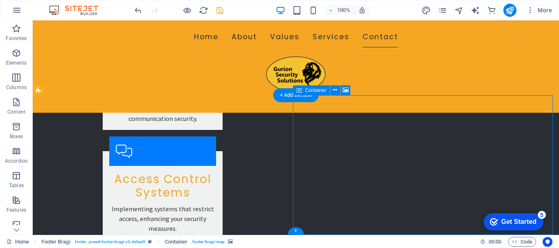
select select "px"
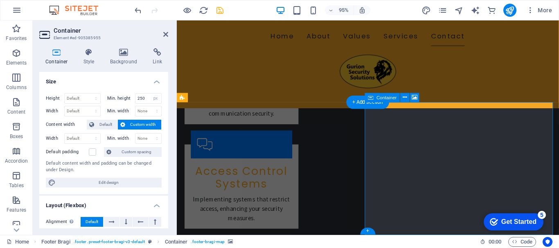
scroll to position [1636, 0]
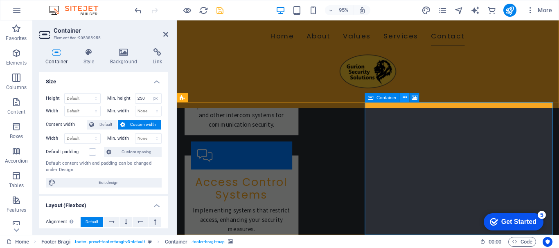
click at [404, 98] on icon at bounding box center [404, 98] width 4 height 8
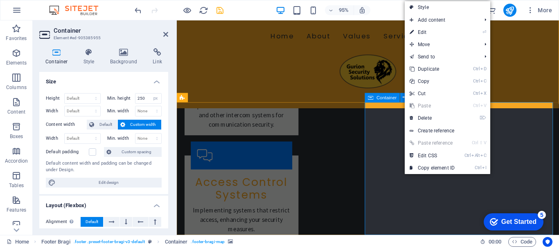
click at [384, 99] on span "Container" at bounding box center [386, 97] width 20 height 4
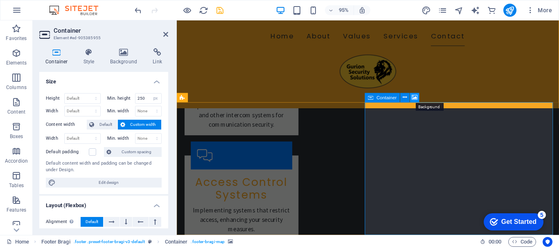
click at [415, 97] on icon at bounding box center [415, 98] width 6 height 8
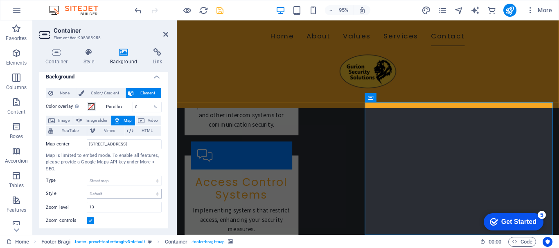
scroll to position [0, 0]
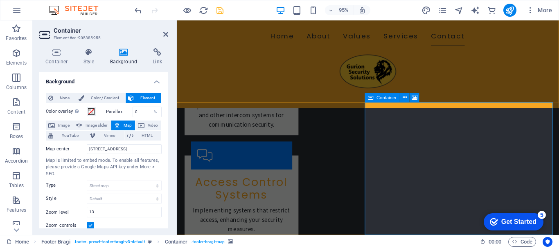
click at [385, 100] on span "Container" at bounding box center [386, 97] width 20 height 4
click at [407, 99] on button at bounding box center [404, 97] width 9 height 9
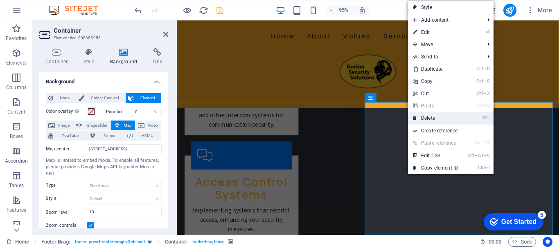
click at [435, 119] on link "⌦ Delete" at bounding box center [435, 118] width 55 height 12
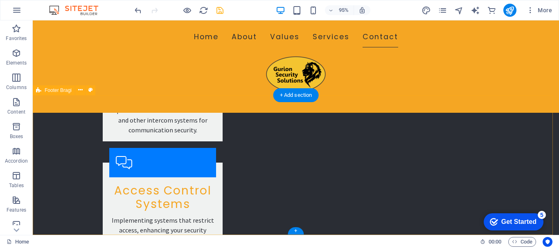
scroll to position [1648, 0]
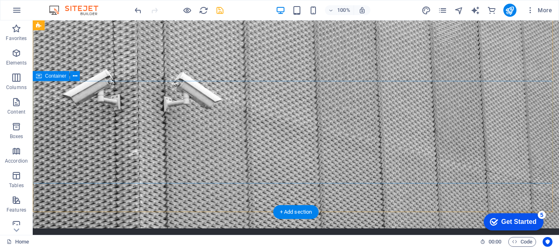
scroll to position [0, 0]
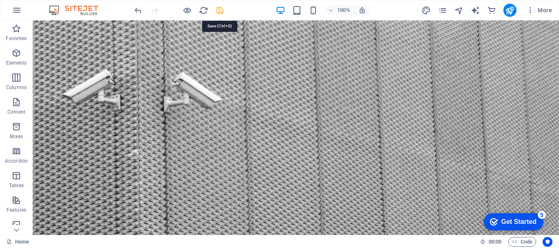
click at [220, 9] on icon "save" at bounding box center [219, 10] width 9 height 9
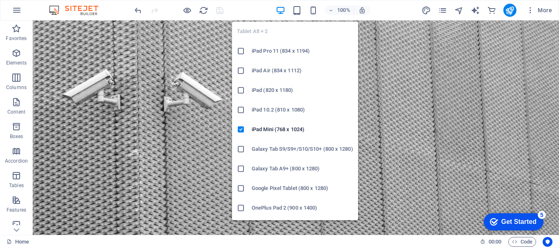
click at [241, 169] on icon at bounding box center [241, 169] width 8 height 8
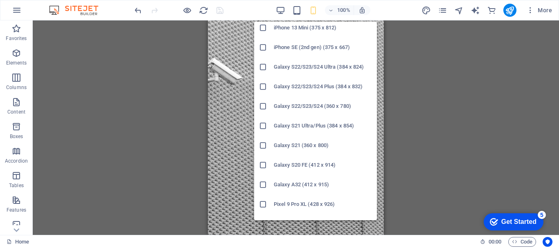
scroll to position [245, 0]
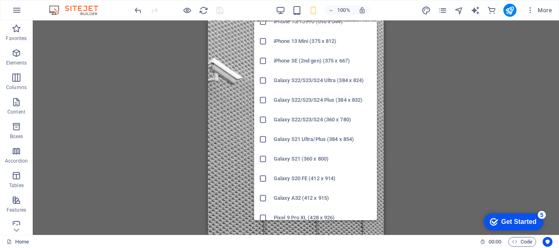
drag, startPoint x: 313, startPoint y: 99, endPoint x: 97, endPoint y: 79, distance: 217.7
click at [313, 99] on h6 "Galaxy S22/S23/S24 Plus (384 x 832)" at bounding box center [323, 100] width 98 height 10
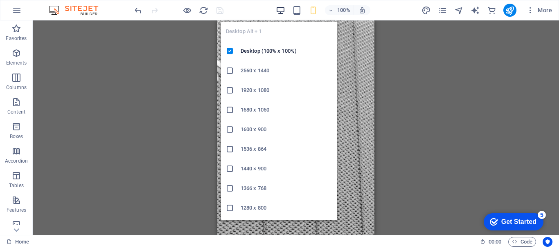
click at [283, 11] on icon "button" at bounding box center [280, 10] width 9 height 9
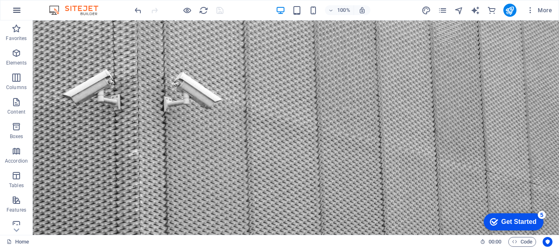
click at [0, 0] on icon "button" at bounding box center [0, 0] width 0 height 0
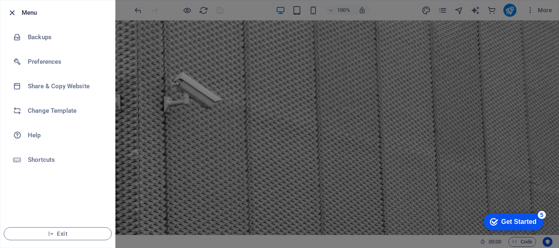
click at [15, 9] on icon "button" at bounding box center [11, 12] width 9 height 9
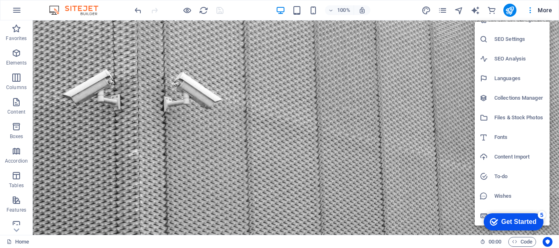
scroll to position [0, 0]
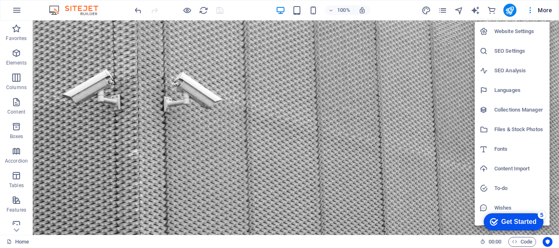
click at [363, 85] on div at bounding box center [279, 124] width 559 height 248
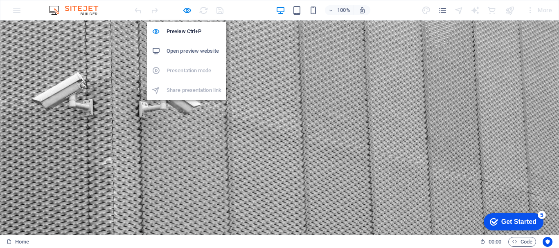
click at [187, 51] on h6 "Open preview website" at bounding box center [193, 51] width 55 height 10
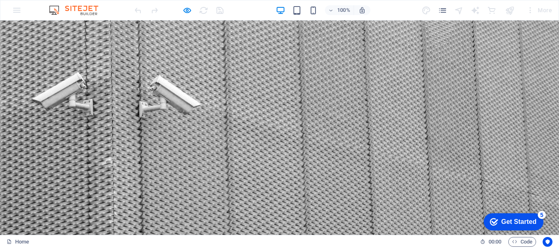
click at [332, 10] on icon "button" at bounding box center [331, 10] width 6 height 5
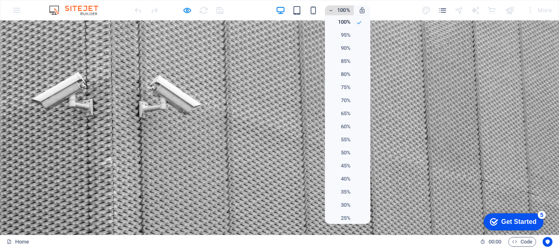
click at [332, 10] on div at bounding box center [279, 124] width 559 height 248
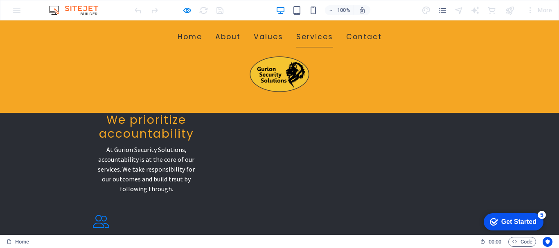
scroll to position [777, 0]
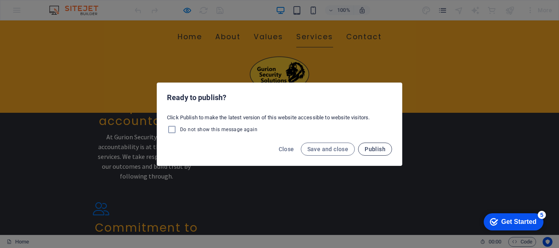
click at [381, 146] on span "Publish" at bounding box center [374, 149] width 21 height 7
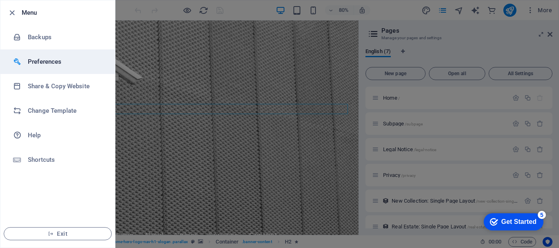
click at [42, 66] on h6 "Preferences" at bounding box center [66, 62] width 76 height 10
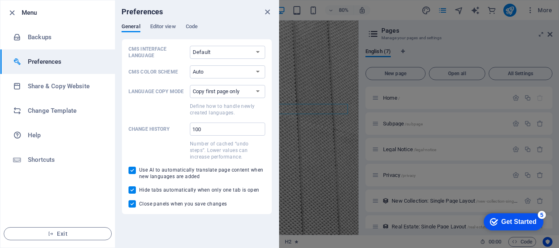
click at [42, 66] on h6 "Preferences" at bounding box center [66, 62] width 76 height 10
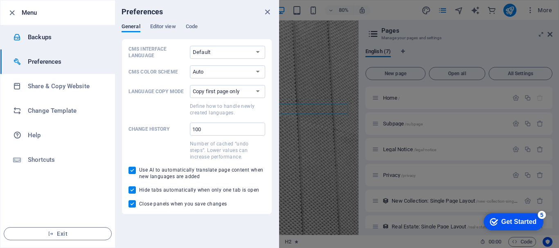
click at [40, 38] on h6 "Backups" at bounding box center [66, 37] width 76 height 10
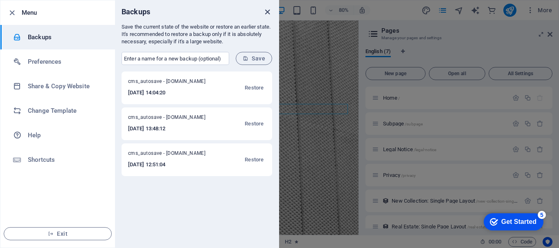
click at [265, 11] on icon "close" at bounding box center [267, 11] width 9 height 9
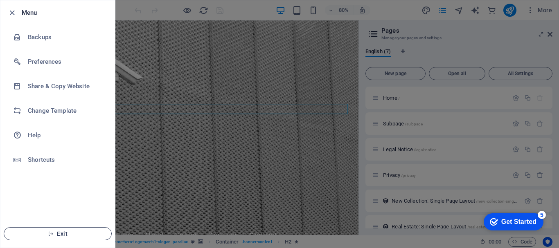
click at [75, 233] on span "Exit" at bounding box center [58, 234] width 94 height 7
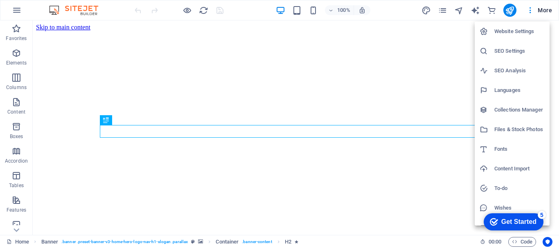
click at [526, 28] on h6 "Website Settings" at bounding box center [519, 32] width 50 height 10
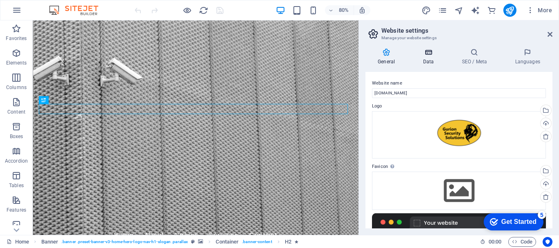
click at [427, 51] on icon at bounding box center [428, 52] width 36 height 8
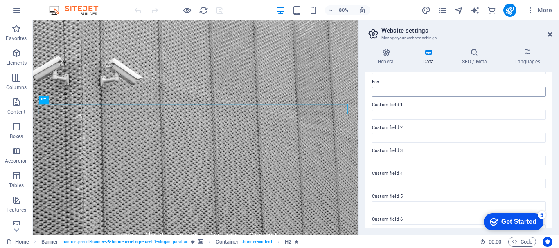
scroll to position [236, 0]
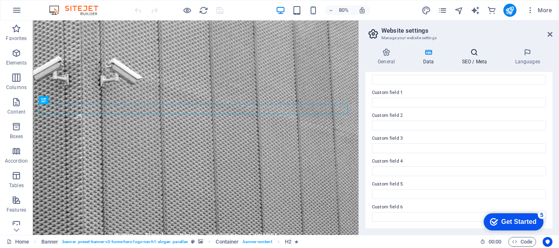
click at [474, 55] on icon at bounding box center [474, 52] width 50 height 8
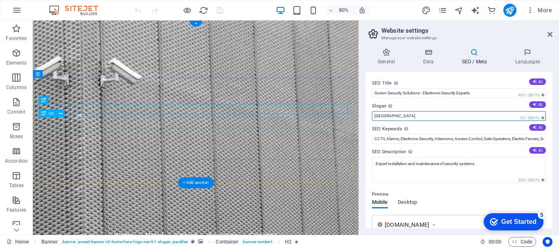
drag, startPoint x: 425, startPoint y: 135, endPoint x: 389, endPoint y: 144, distance: 37.1
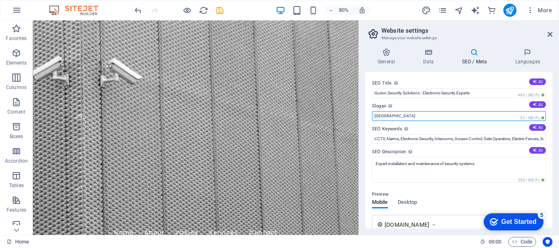
type input "B"
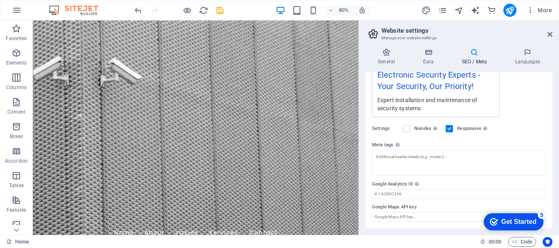
scroll to position [0, 0]
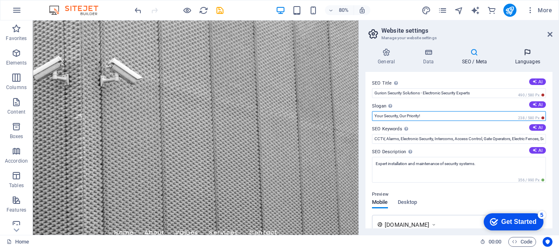
type input "Your Security, Our Priority!"
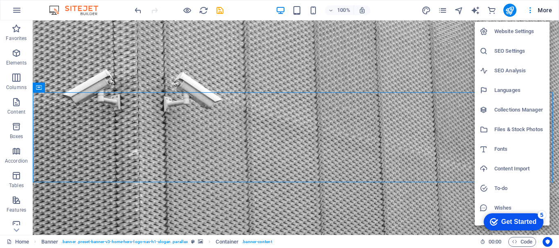
click at [529, 27] on h6 "Website Settings" at bounding box center [519, 32] width 50 height 10
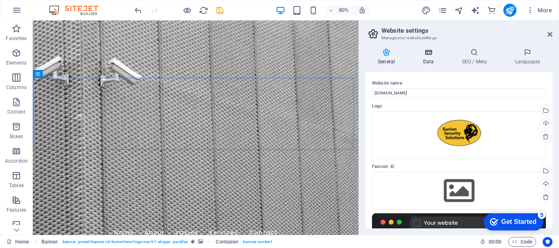
click at [429, 61] on h4 "Data" at bounding box center [429, 56] width 39 height 17
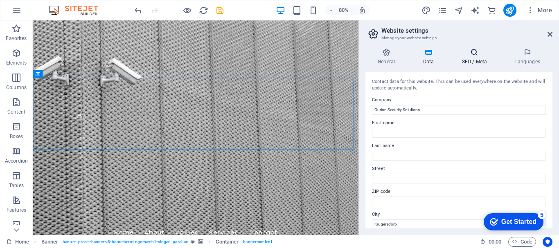
click at [474, 54] on icon at bounding box center [474, 52] width 50 height 8
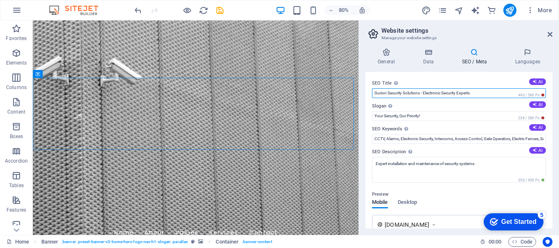
click at [487, 90] on input "Gurion Security Solutions - Electronic Security Experts" at bounding box center [459, 93] width 174 height 10
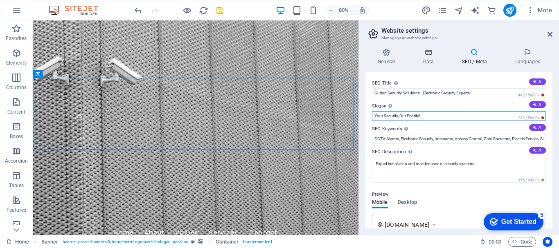
click at [474, 111] on input "Your Security, Our Priority!" at bounding box center [459, 116] width 174 height 10
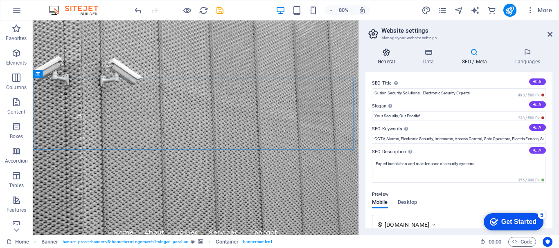
click at [392, 57] on h4 "General" at bounding box center [387, 56] width 45 height 17
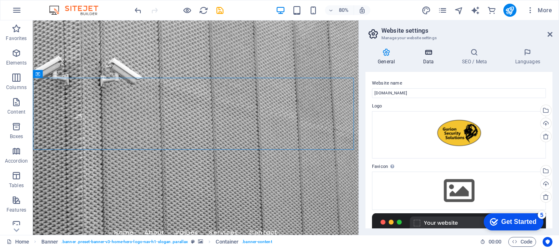
click at [431, 56] on h4 "Data" at bounding box center [429, 56] width 39 height 17
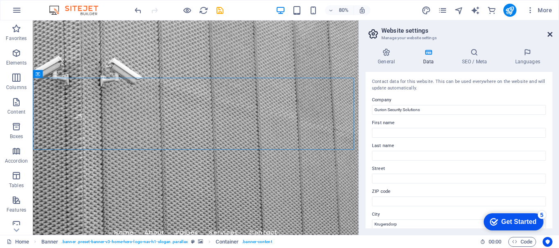
click at [549, 33] on icon at bounding box center [549, 34] width 5 height 7
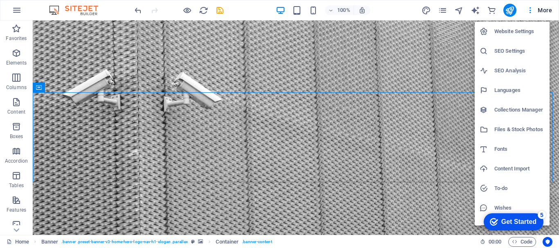
click at [476, 10] on div at bounding box center [279, 124] width 559 height 248
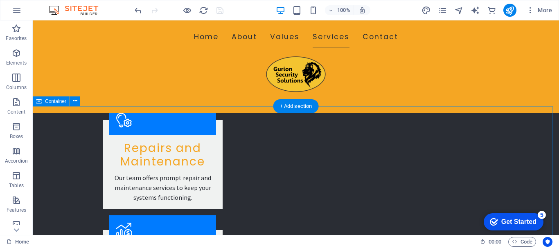
scroll to position [1349, 0]
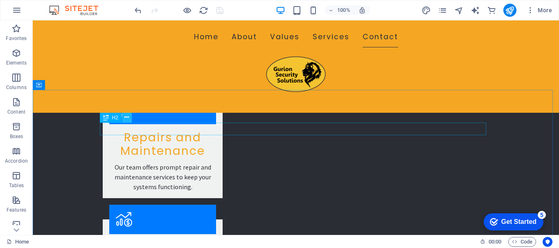
click at [126, 118] on icon at bounding box center [126, 117] width 4 height 9
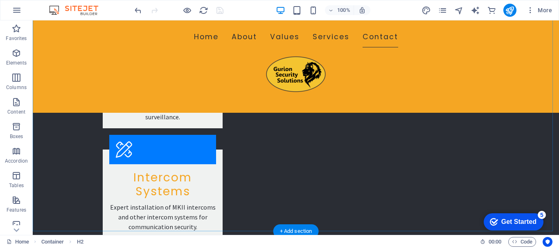
scroll to position [1553, 0]
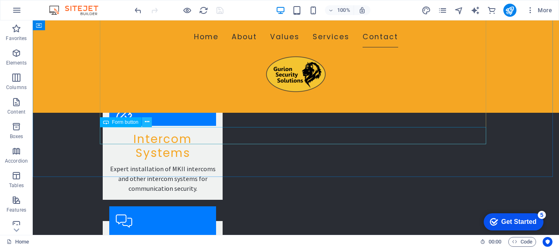
click at [145, 122] on icon at bounding box center [147, 122] width 4 height 9
click at [146, 120] on icon at bounding box center [147, 122] width 4 height 9
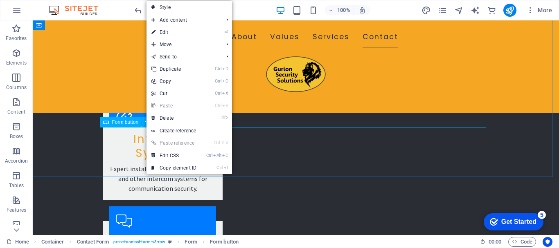
click at [122, 121] on span "Form button" at bounding box center [125, 122] width 27 height 5
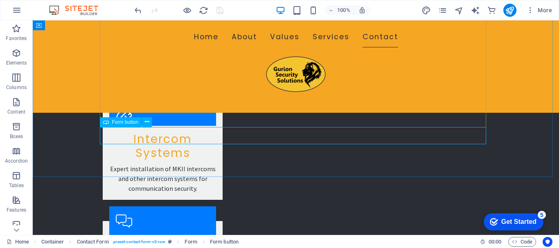
click at [122, 121] on span "Form button" at bounding box center [125, 122] width 27 height 5
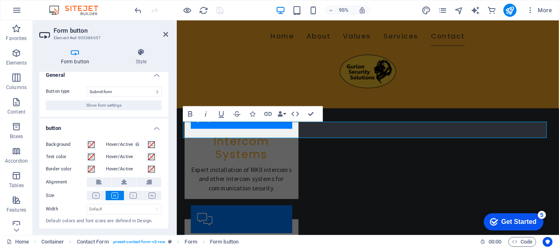
scroll to position [0, 0]
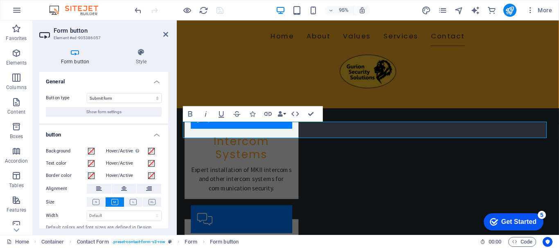
click at [115, 113] on span "Show form settings" at bounding box center [103, 112] width 35 height 10
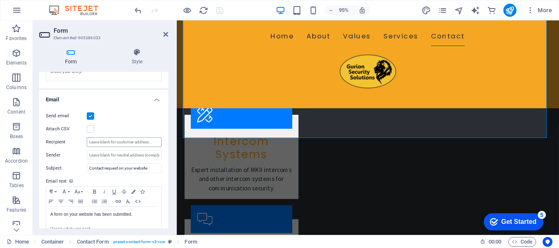
scroll to position [178, 0]
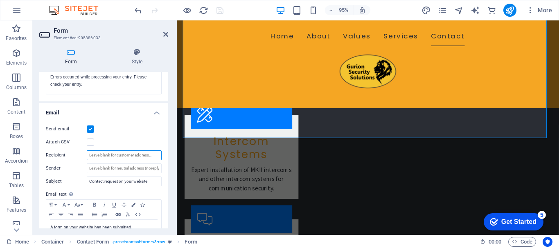
click at [116, 154] on input "Recipient" at bounding box center [124, 156] width 75 height 10
type input "[EMAIL_ADDRESS][DOMAIN_NAME]"
click at [127, 168] on input "Sender" at bounding box center [124, 169] width 75 height 10
drag, startPoint x: 139, startPoint y: 157, endPoint x: 27, endPoint y: 141, distance: 113.1
click at [29, 143] on section "Favorites Elements Columns Content Boxes Accordion Tables Features Images Slide…" at bounding box center [279, 127] width 559 height 215
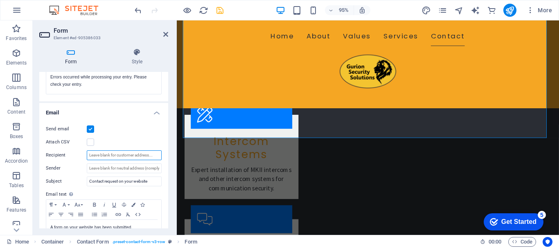
click at [158, 153] on input "Recipient" at bounding box center [124, 156] width 75 height 10
click at [152, 167] on input "Sender" at bounding box center [124, 169] width 75 height 10
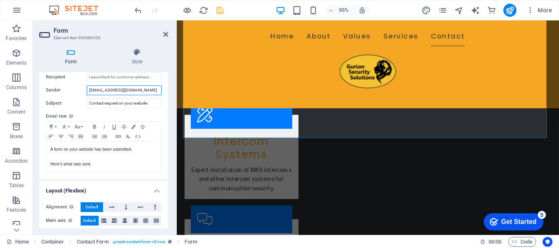
scroll to position [301, 0]
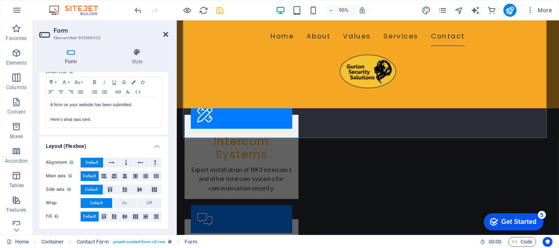
type input "[EMAIL_ADDRESS][DOMAIN_NAME]"
click at [167, 33] on icon at bounding box center [165, 34] width 5 height 7
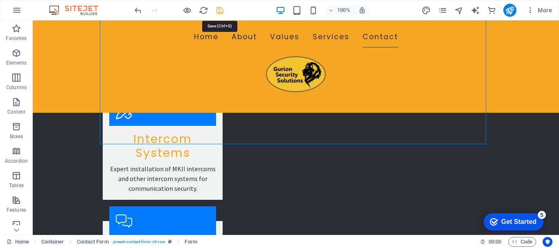
click at [218, 8] on icon "save" at bounding box center [219, 10] width 9 height 9
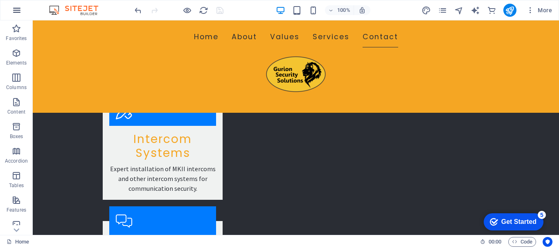
click at [0, 0] on icon "button" at bounding box center [0, 0] width 0 height 0
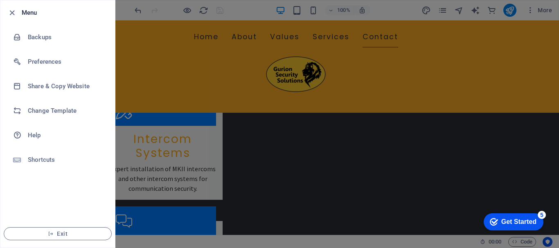
click at [124, 7] on div at bounding box center [279, 124] width 559 height 248
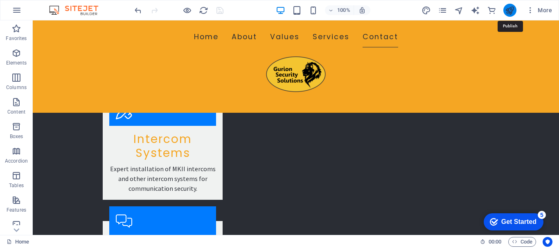
click at [510, 9] on icon "publish" at bounding box center [509, 10] width 9 height 9
